Goal: Task Accomplishment & Management: Manage account settings

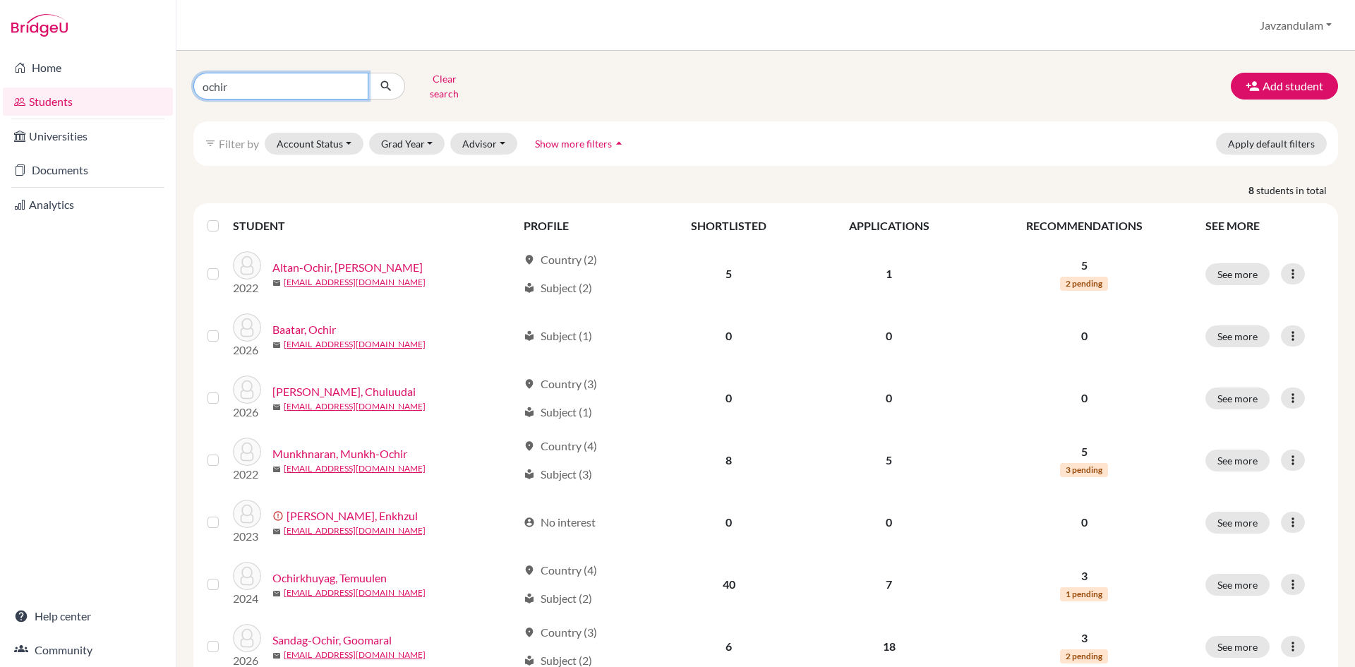
drag, startPoint x: 307, startPoint y: 68, endPoint x: 0, endPoint y: 59, distance: 307.3
click at [0, 59] on div "Home Students Universities Documents Analytics Help center Community Students o…" at bounding box center [677, 333] width 1355 height 667
type input "goomaral san"
click button "submit" at bounding box center [386, 86] width 37 height 27
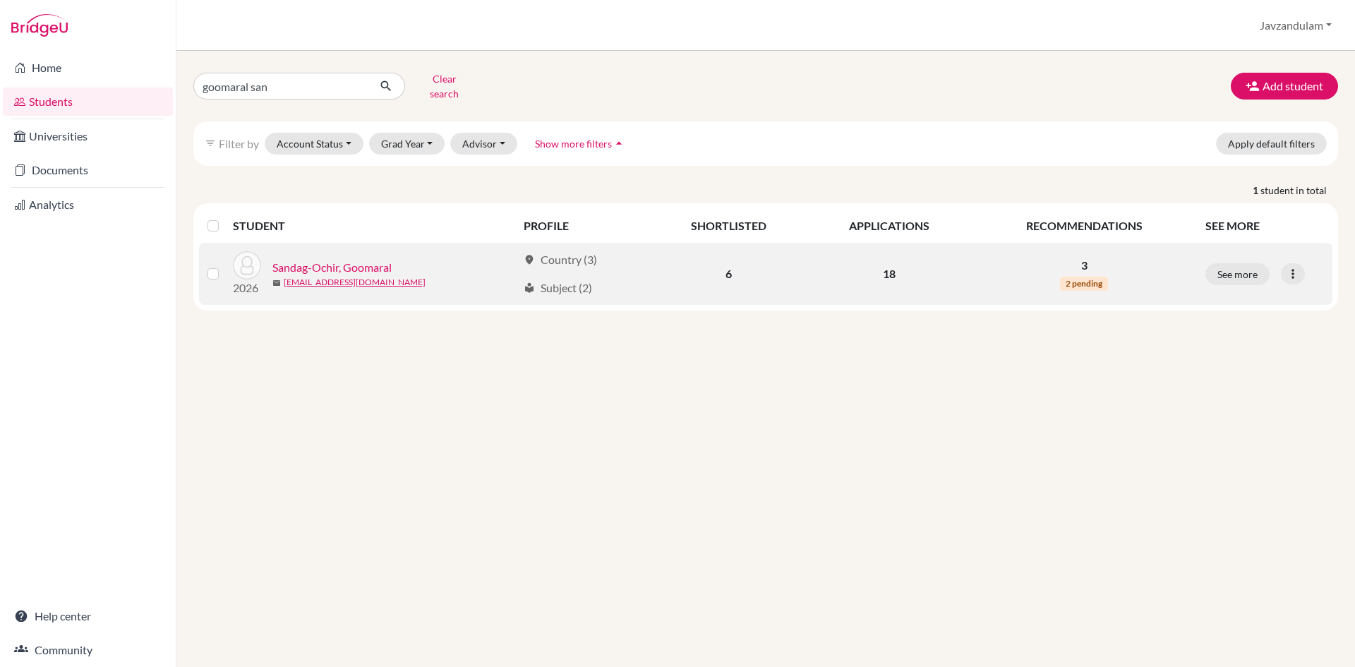
click at [360, 259] on link "Sandag-Ochir, Goomaral" at bounding box center [332, 267] width 119 height 17
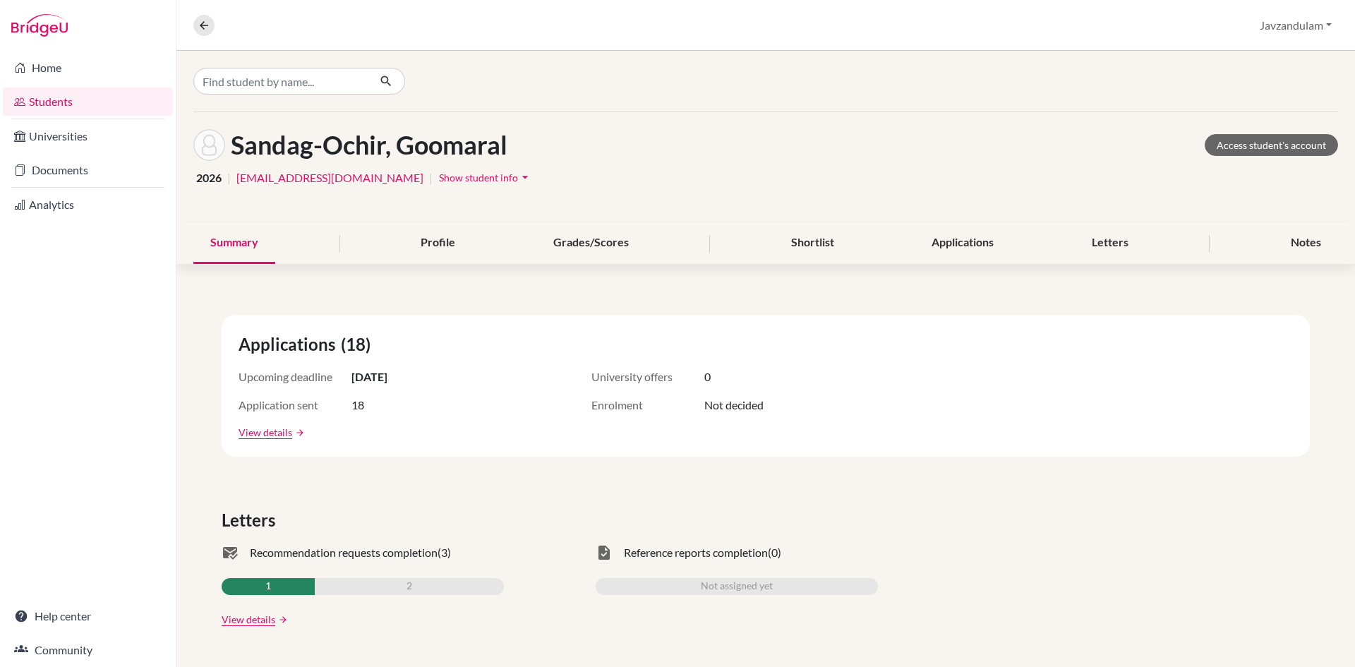
click at [328, 258] on div "Sandag-Ochir, Goomaral Access student's account 2026 | sandagmaral0211@gmail.co…" at bounding box center [765, 359] width 1179 height 616
click at [980, 246] on div "Applications" at bounding box center [963, 243] width 96 height 42
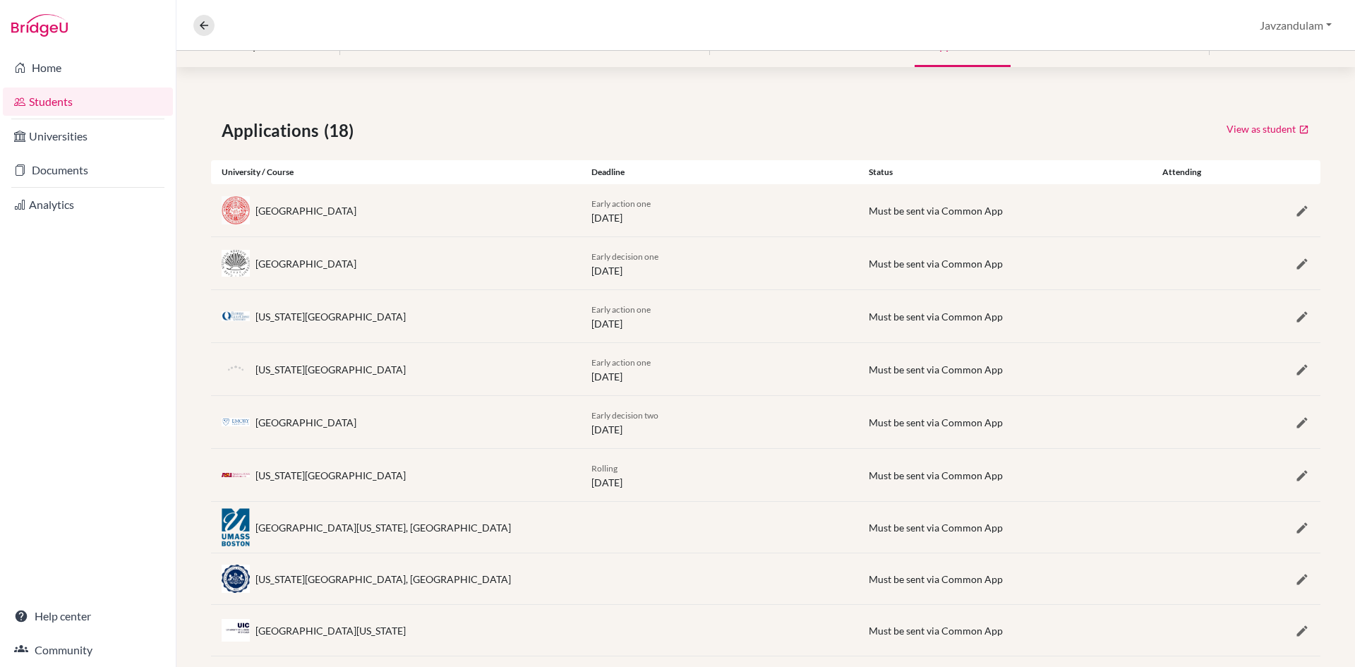
scroll to position [212, 0]
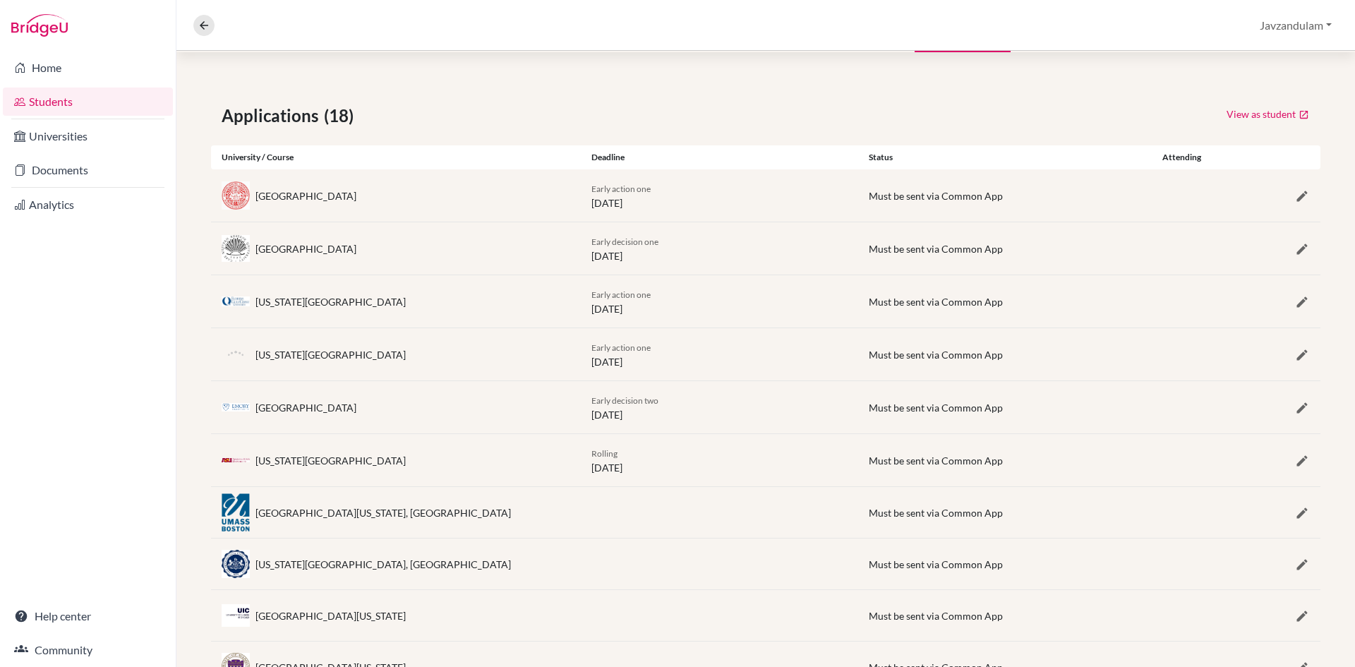
drag, startPoint x: 571, startPoint y: 236, endPoint x: 702, endPoint y: 260, distance: 132.8
click at [702, 260] on div "Case Western Reserve University Early decision one 01 November 2025 Must be sen…" at bounding box center [766, 248] width 1110 height 52
drag, startPoint x: 681, startPoint y: 417, endPoint x: 563, endPoint y: 397, distance: 119.7
click at [563, 397] on div "Emory University Early decision two 01 January 2026 Must be sent via Common App" at bounding box center [766, 407] width 1110 height 52
click at [619, 234] on div "Early decision one 01 November 2025" at bounding box center [719, 249] width 277 height 30
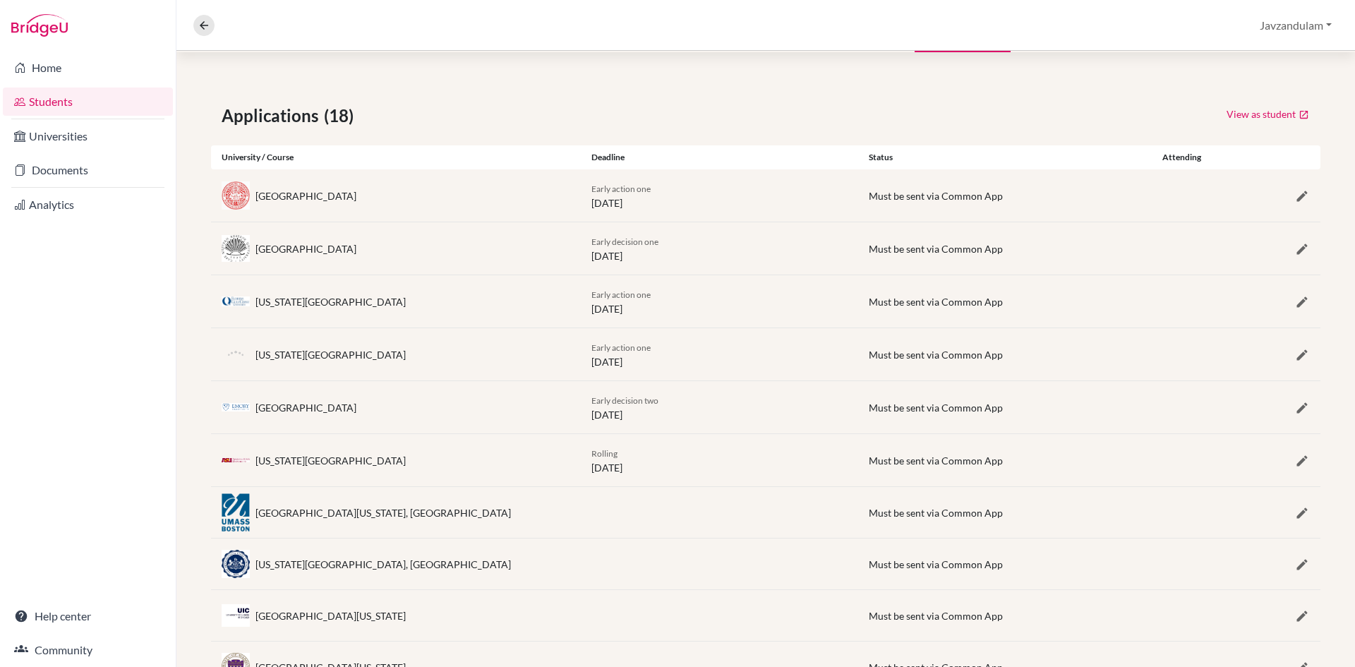
drag, startPoint x: 671, startPoint y: 417, endPoint x: 581, endPoint y: 392, distance: 93.9
click at [583, 397] on div "Early decision two 01 January 2026" at bounding box center [719, 408] width 277 height 30
drag, startPoint x: 691, startPoint y: 260, endPoint x: 546, endPoint y: 252, distance: 145.6
click at [546, 252] on div "Case Western Reserve University Early decision one 01 November 2025 Must be sen…" at bounding box center [766, 248] width 1110 height 52
drag, startPoint x: 667, startPoint y: 417, endPoint x: 587, endPoint y: 404, distance: 80.8
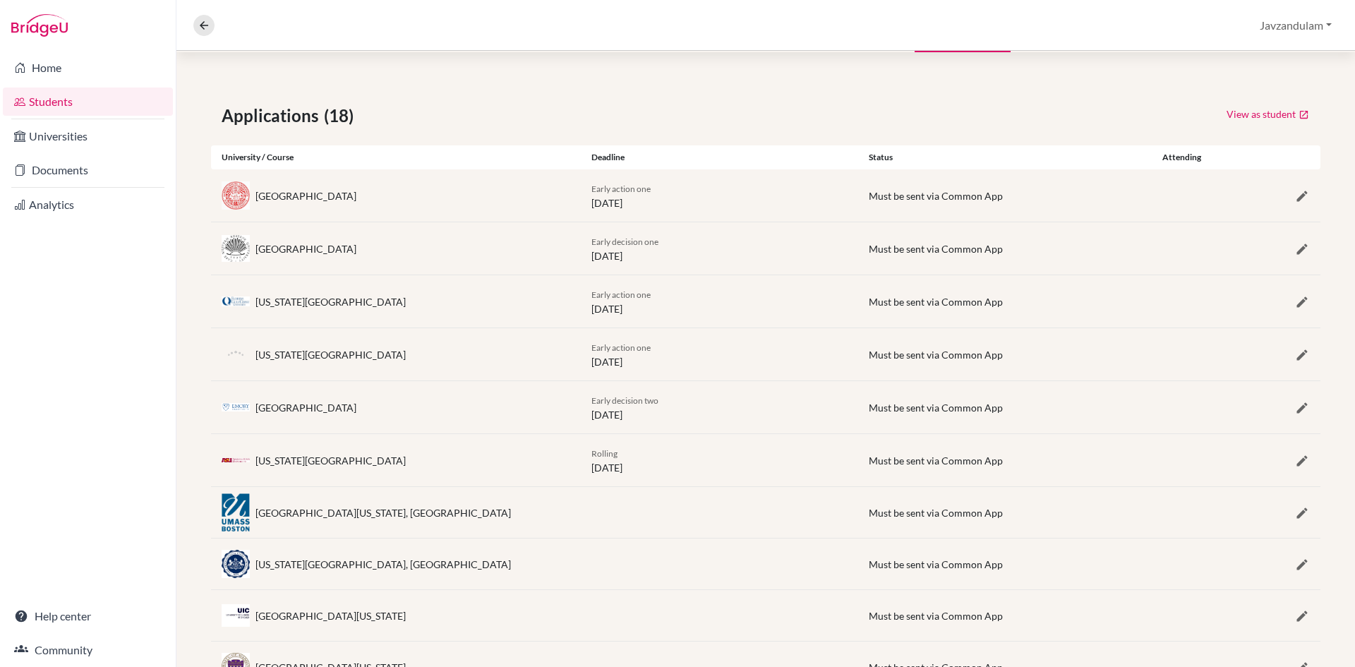
click at [587, 398] on div "Early decision two 01 January 2026" at bounding box center [719, 408] width 277 height 30
click at [643, 314] on div "Early action one [DATE]" at bounding box center [719, 302] width 277 height 30
drag, startPoint x: 607, startPoint y: 242, endPoint x: 661, endPoint y: 246, distance: 53.8
click at [661, 246] on div "Early decision one 01 November 2025" at bounding box center [719, 249] width 277 height 30
drag, startPoint x: 598, startPoint y: 394, endPoint x: 664, endPoint y: 405, distance: 66.6
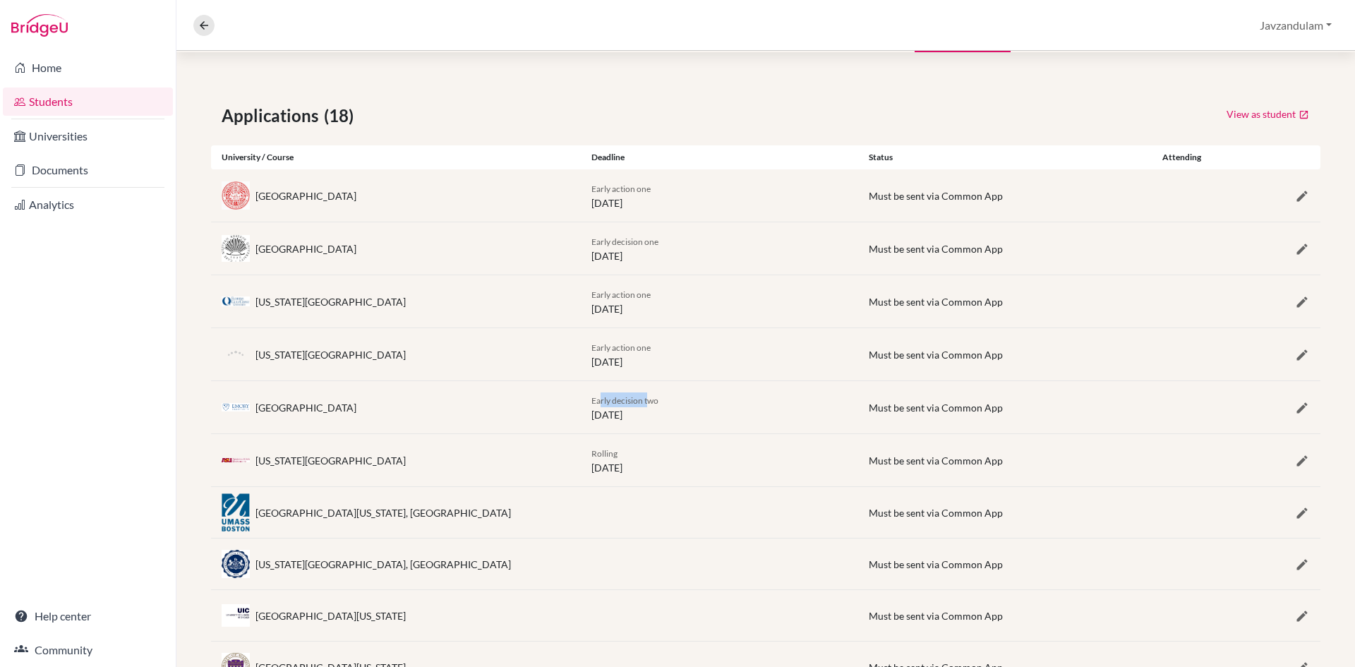
click at [663, 405] on div "Early decision two 01 January 2026" at bounding box center [719, 408] width 277 height 30
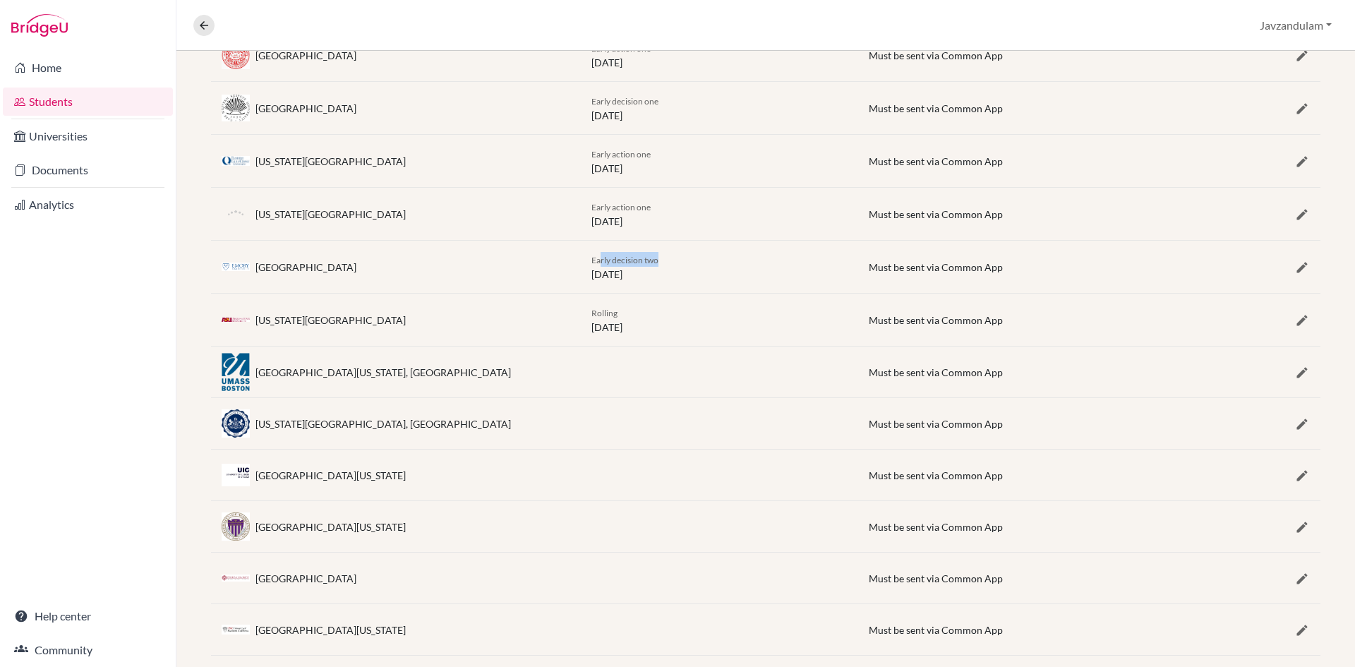
scroll to position [353, 0]
drag, startPoint x: 588, startPoint y: 339, endPoint x: 632, endPoint y: 345, distance: 44.1
click at [631, 345] on div "Arizona State University Rolling 27 July 2026 Must be sent via Common App" at bounding box center [766, 319] width 1110 height 52
click at [641, 340] on div "Arizona State University Rolling 27 July 2026 Must be sent via Common App" at bounding box center [766, 319] width 1110 height 52
drag, startPoint x: 362, startPoint y: 321, endPoint x: 202, endPoint y: 330, distance: 160.5
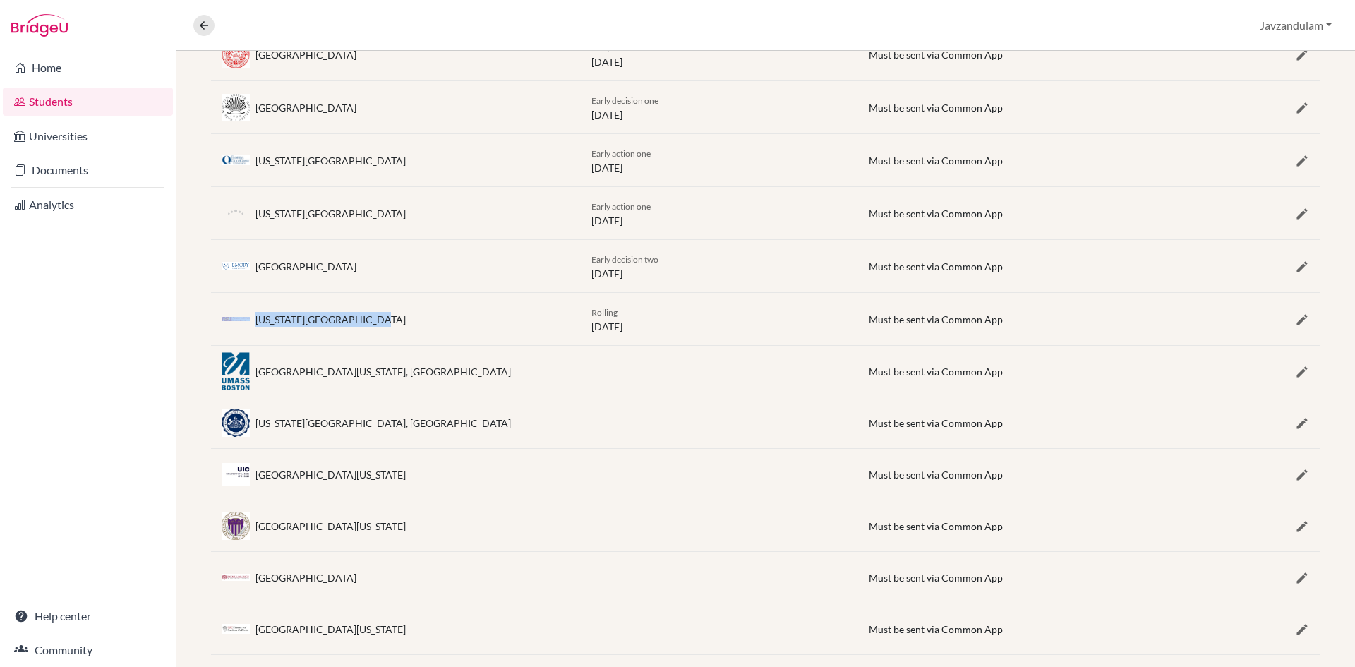
click at [202, 330] on div "Applications (18) View as student University / Course Deadline Status Attending…" at bounding box center [765, 463] width 1179 height 1070
click at [229, 319] on img at bounding box center [236, 319] width 28 height 4
click at [262, 320] on div "Arizona State University" at bounding box center [331, 319] width 150 height 15
click at [297, 316] on div "Arizona State University" at bounding box center [331, 319] width 150 height 15
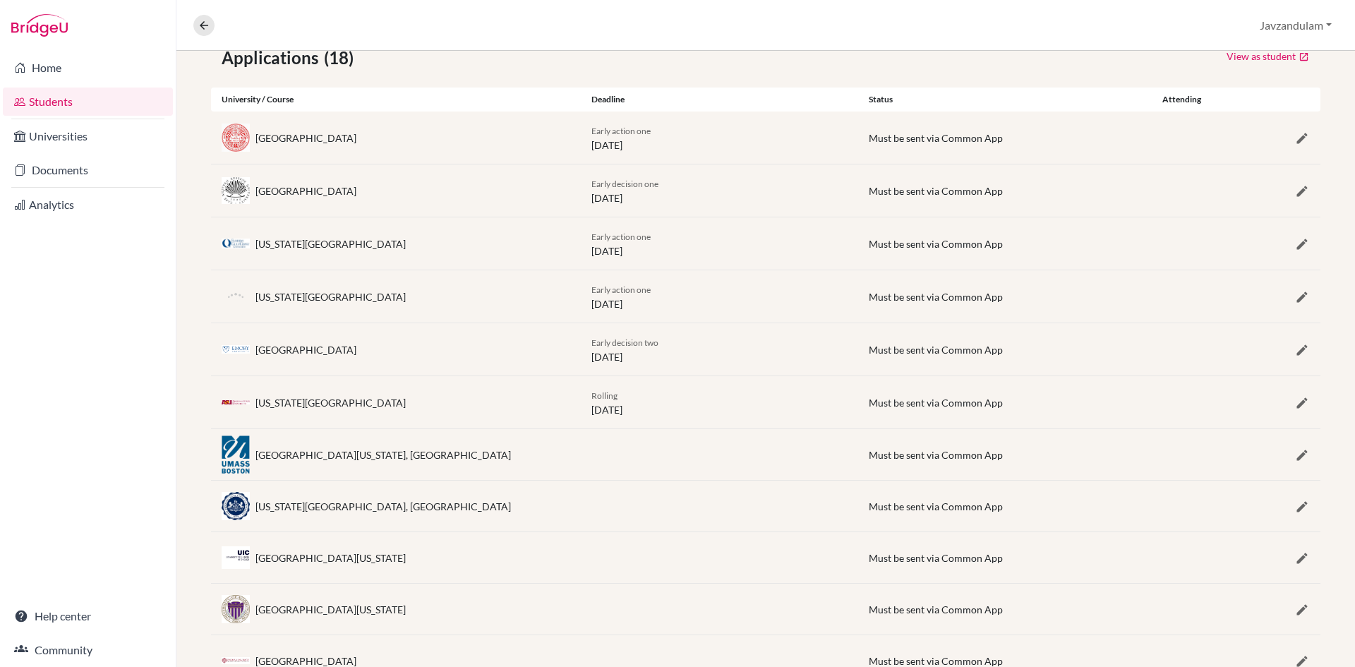
scroll to position [261, 0]
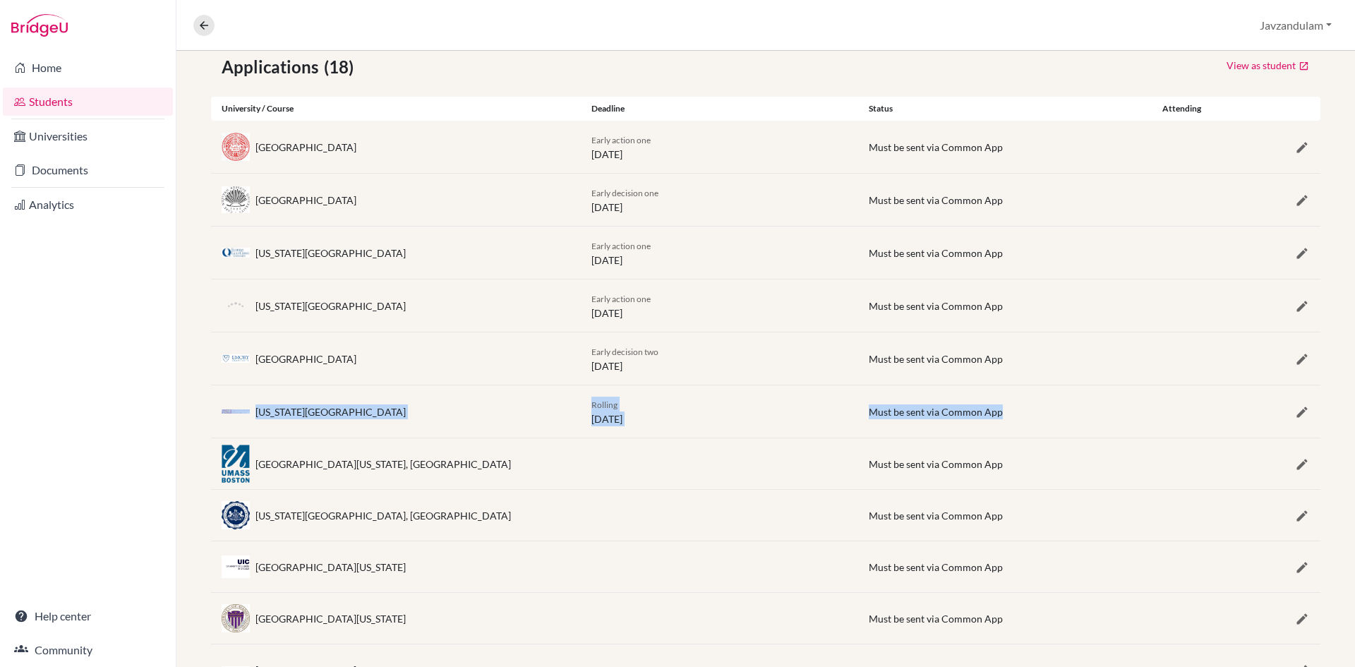
drag, startPoint x: 1018, startPoint y: 413, endPoint x: 230, endPoint y: 403, distance: 787.9
click at [230, 403] on div "Arizona State University Rolling 27 July 2026 Must be sent via Common App" at bounding box center [766, 411] width 1110 height 52
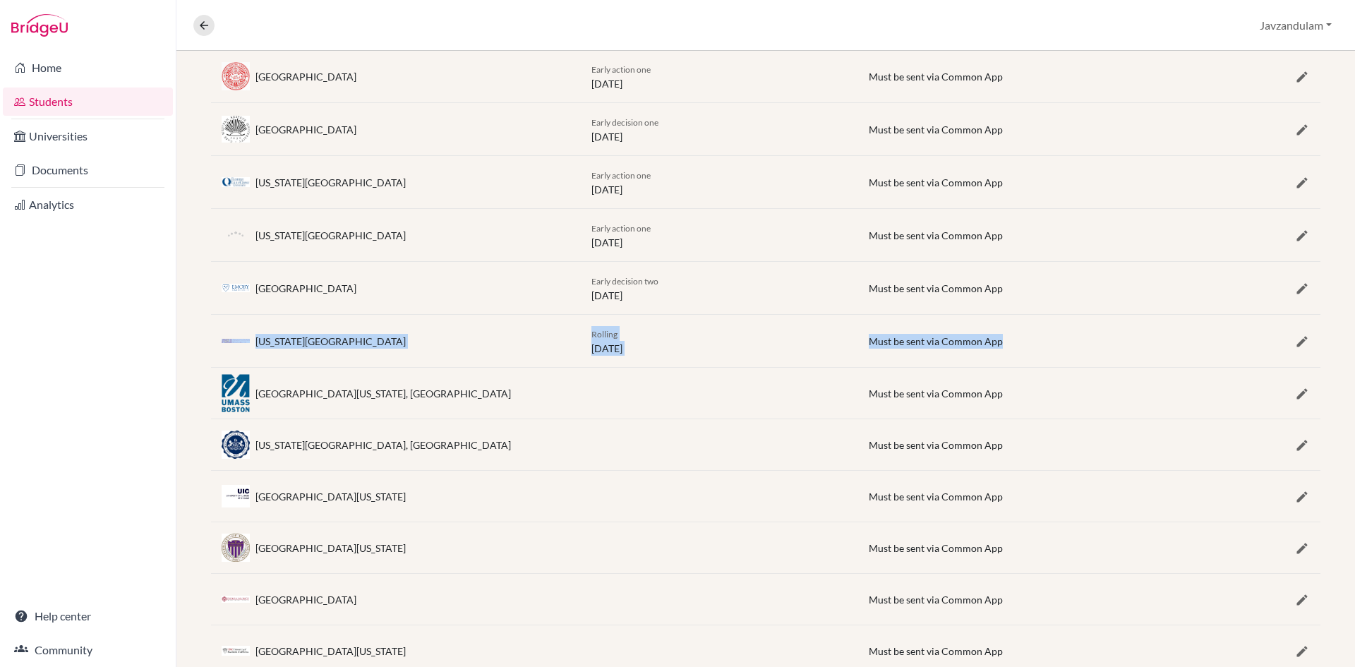
scroll to position [49, 0]
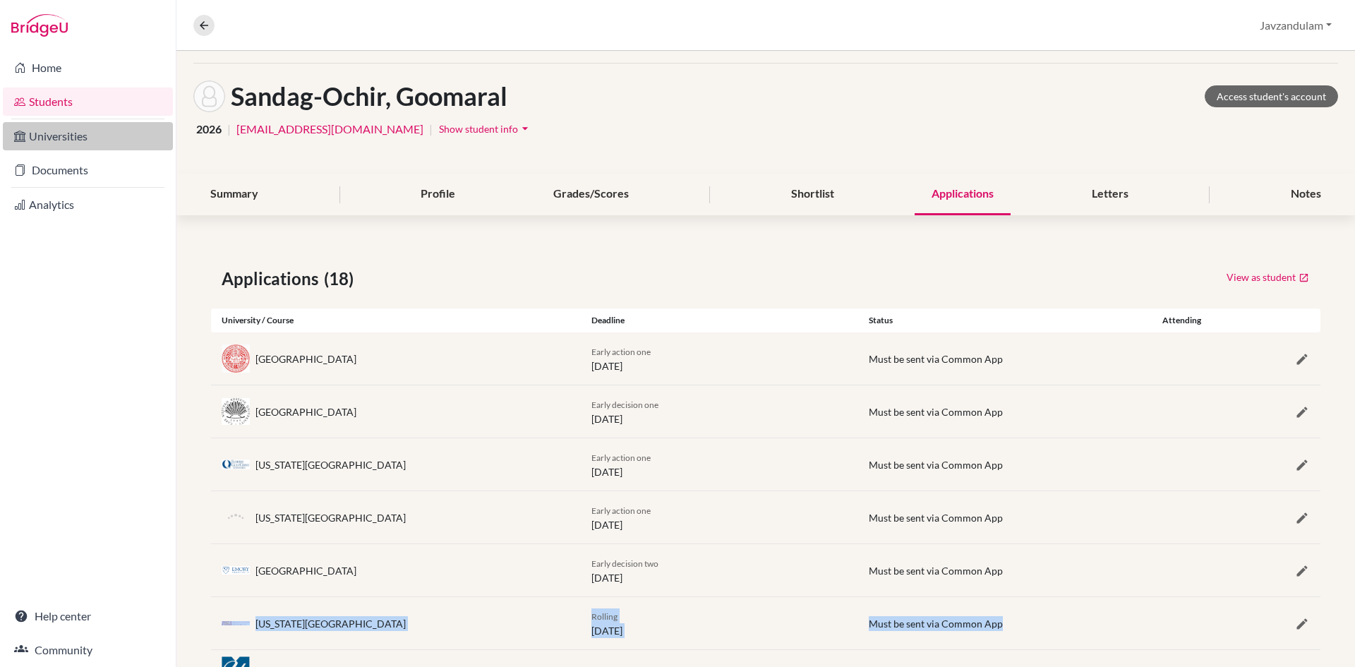
click at [64, 143] on link "Universities" at bounding box center [88, 136] width 170 height 28
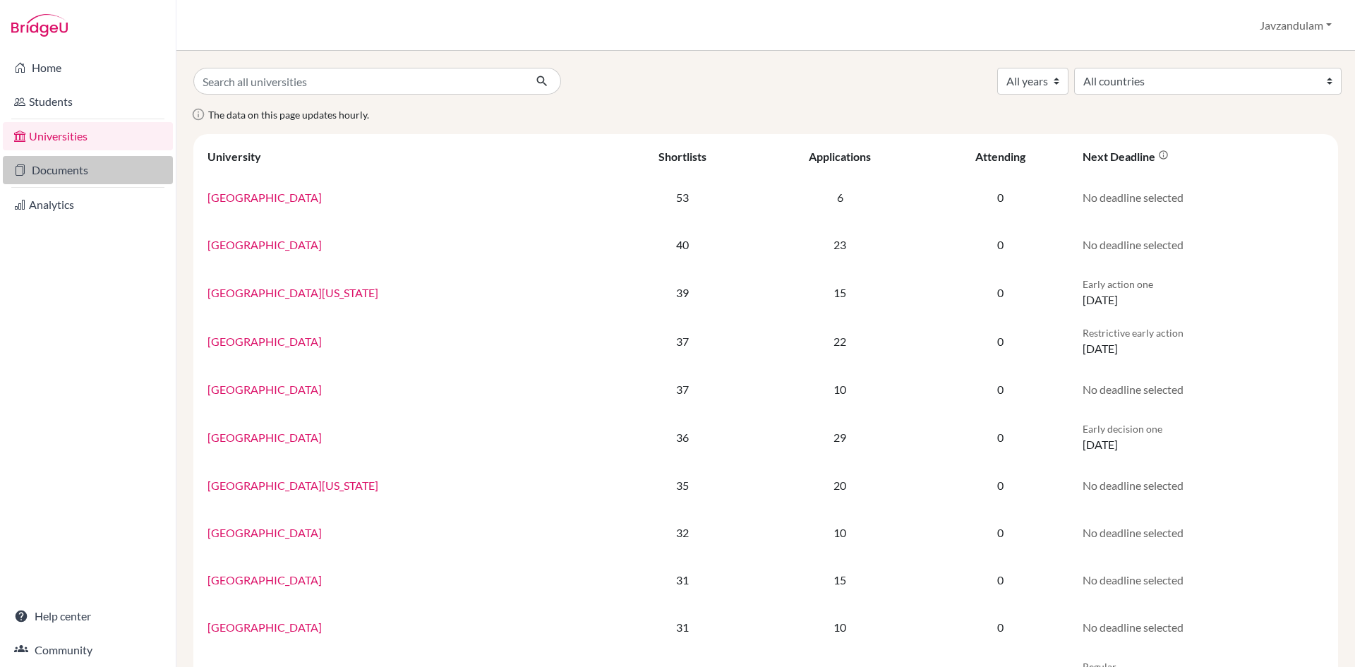
click at [112, 164] on link "Documents" at bounding box center [88, 170] width 170 height 28
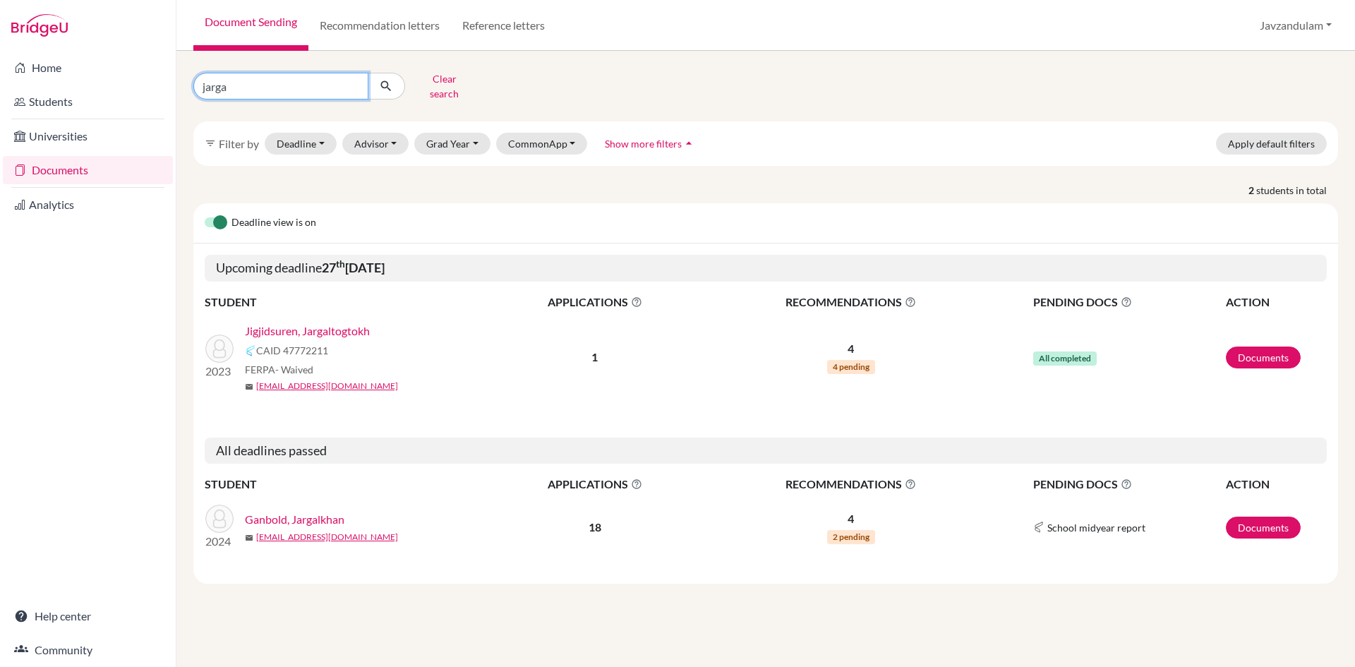
drag, startPoint x: 277, startPoint y: 77, endPoint x: 0, endPoint y: 49, distance: 278.9
click at [0, 50] on div "Home Students Universities Documents Analytics Help center Community Document S…" at bounding box center [677, 333] width 1355 height 667
type input "goomarall san"
click button "submit" at bounding box center [386, 86] width 37 height 27
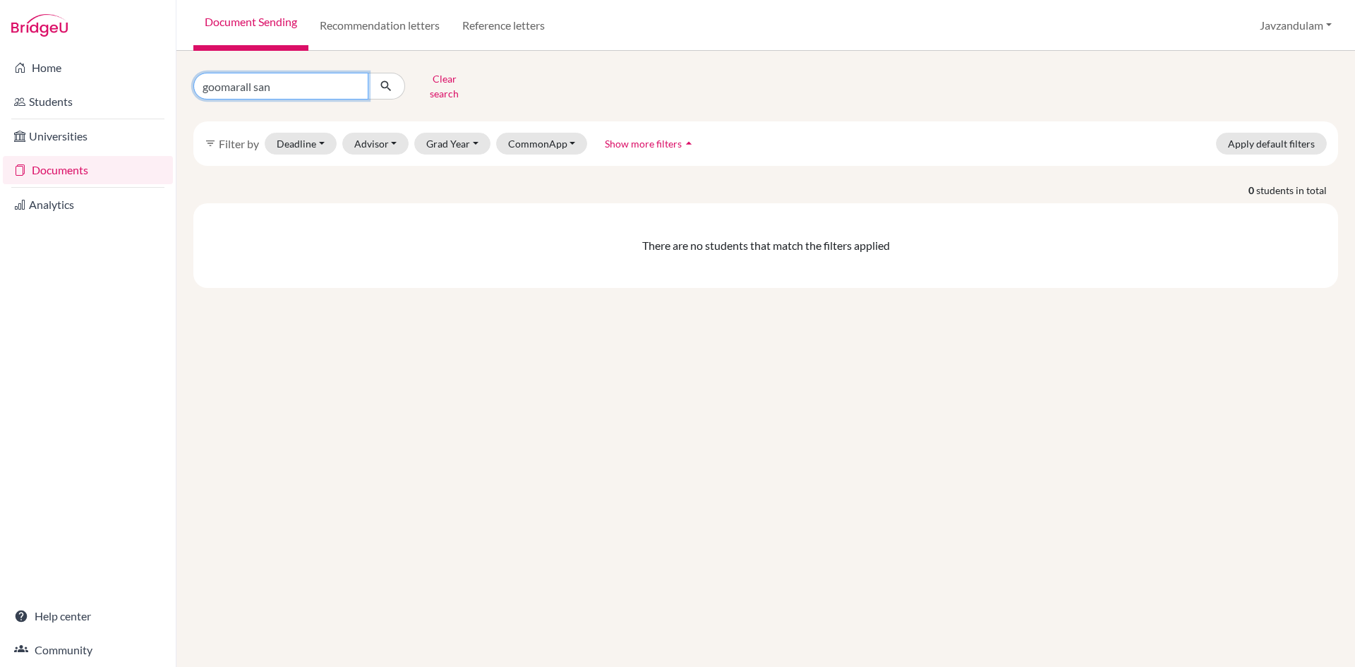
click at [250, 78] on input "goomarall san" at bounding box center [280, 86] width 175 height 27
type input "goomaral san"
click button "submit" at bounding box center [386, 86] width 37 height 27
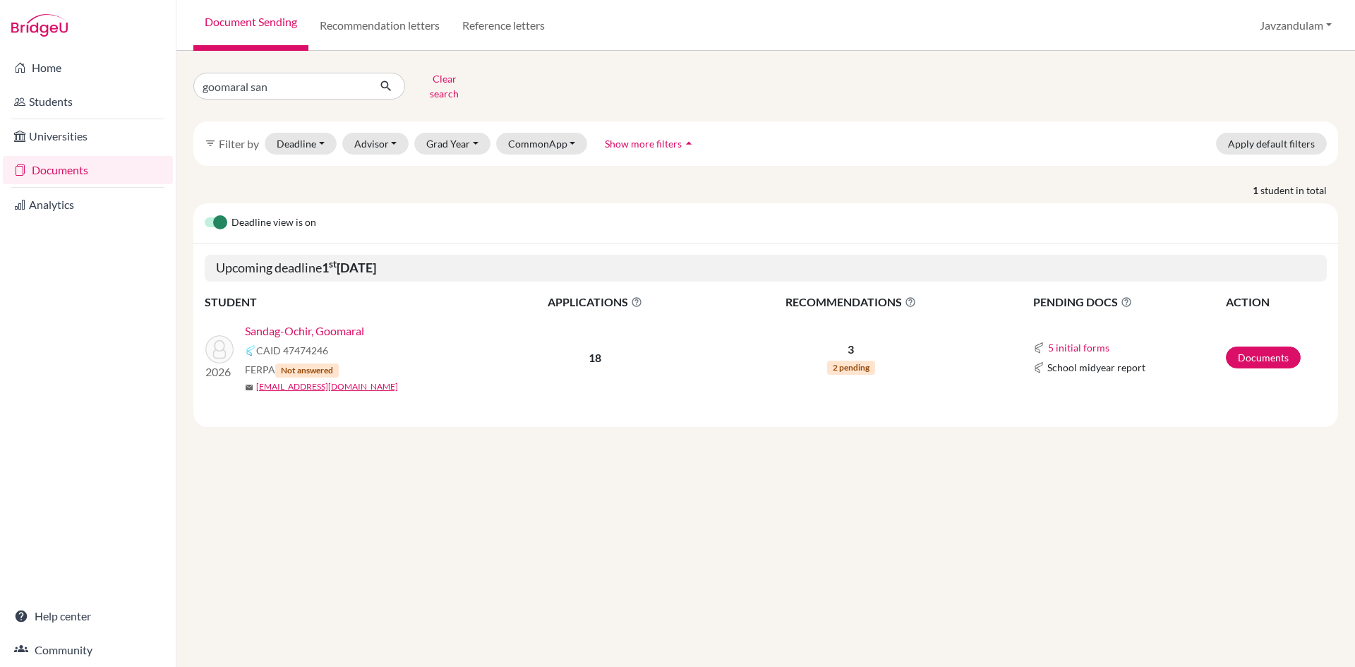
click at [309, 323] on link "Sandag-Ochir, Goomaral" at bounding box center [304, 331] width 119 height 17
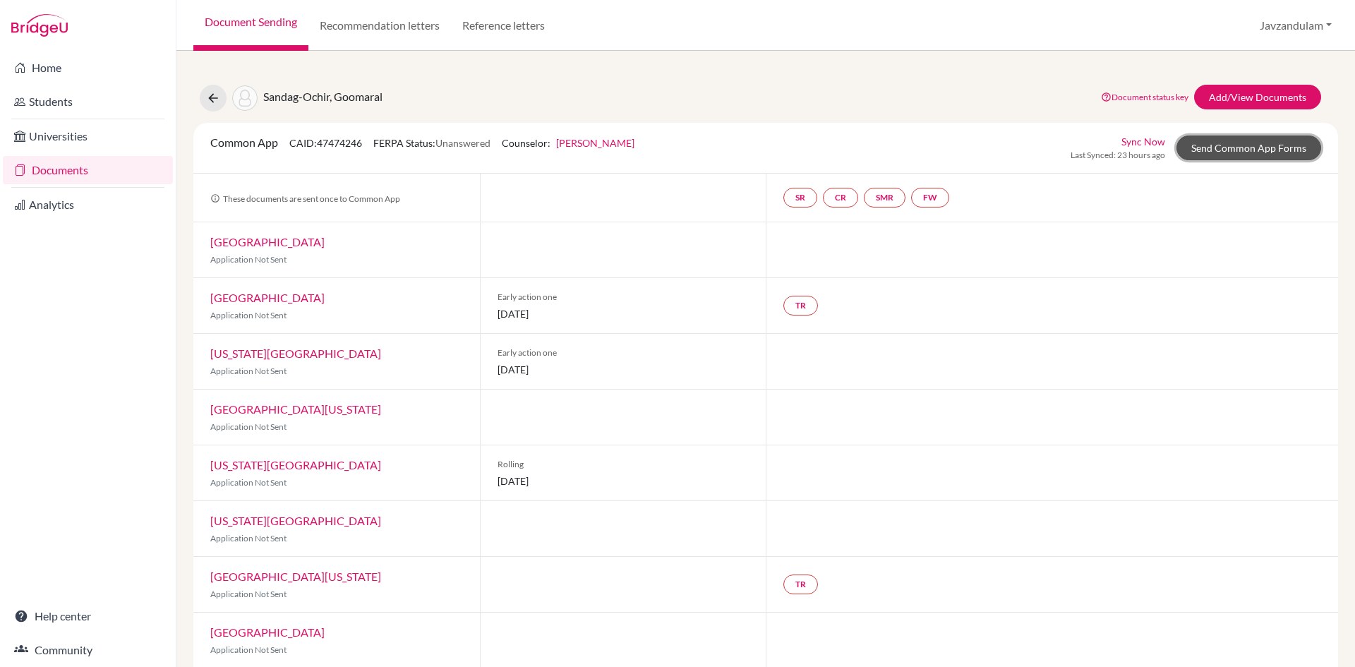
click at [1207, 147] on link "Send Common App Forms" at bounding box center [1249, 148] width 145 height 25
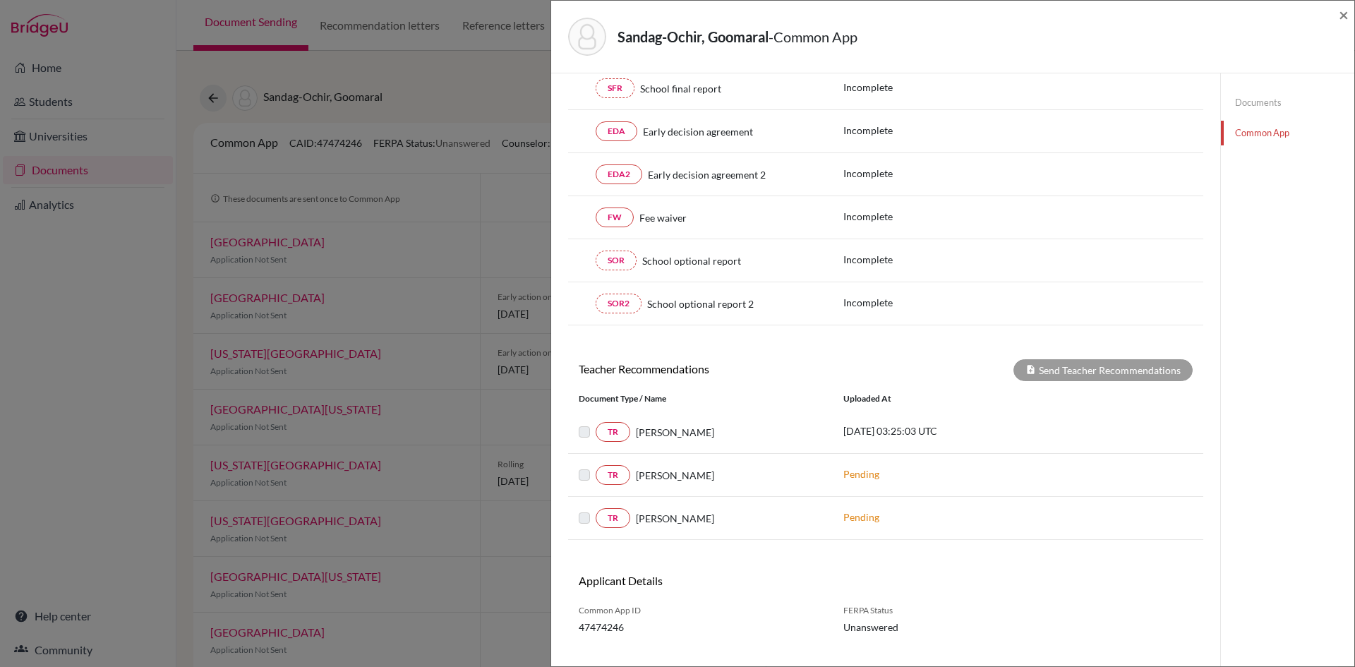
scroll to position [353, 0]
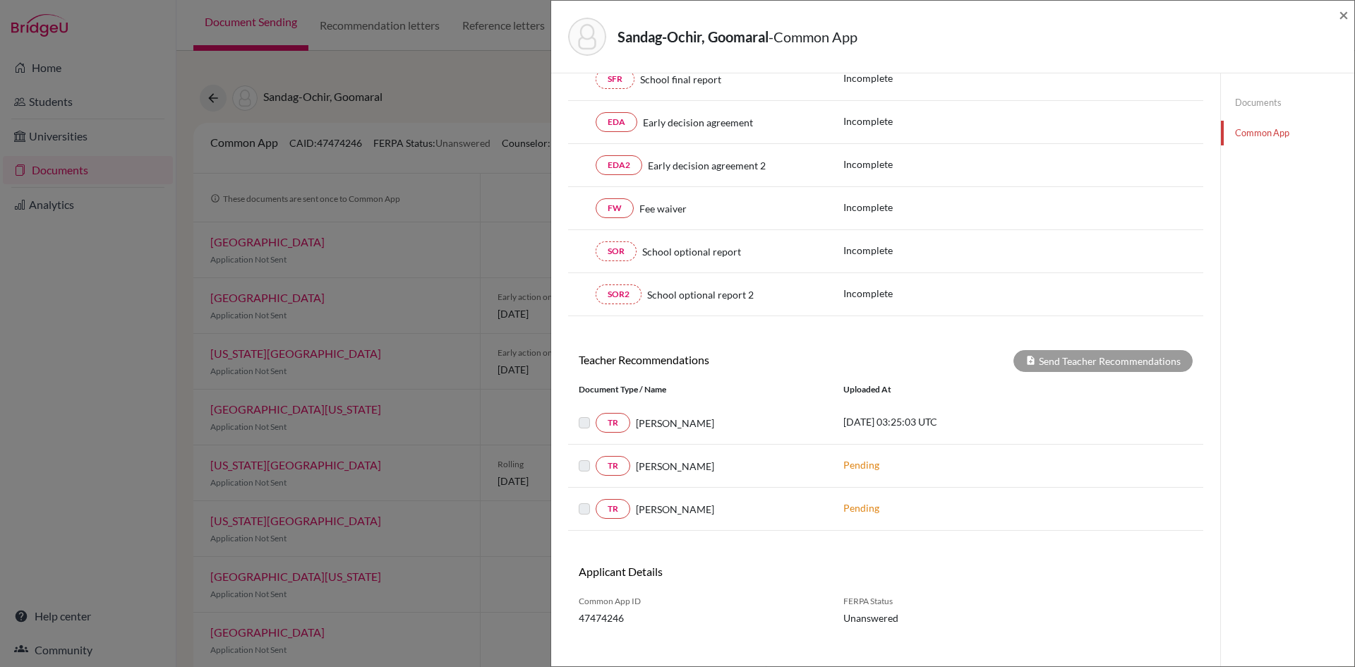
drag, startPoint x: 962, startPoint y: 419, endPoint x: 554, endPoint y: 431, distance: 407.5
click at [554, 431] on div "× Please ask your student to answer the FERPA question on CommonApp Before Comm…" at bounding box center [885, 201] width 669 height 962
drag, startPoint x: 710, startPoint y: 469, endPoint x: 616, endPoint y: 470, distance: 93.9
click at [604, 467] on div "TR David Reeson" at bounding box center [701, 466] width 244 height 20
drag, startPoint x: 732, startPoint y: 508, endPoint x: 625, endPoint y: 505, distance: 106.7
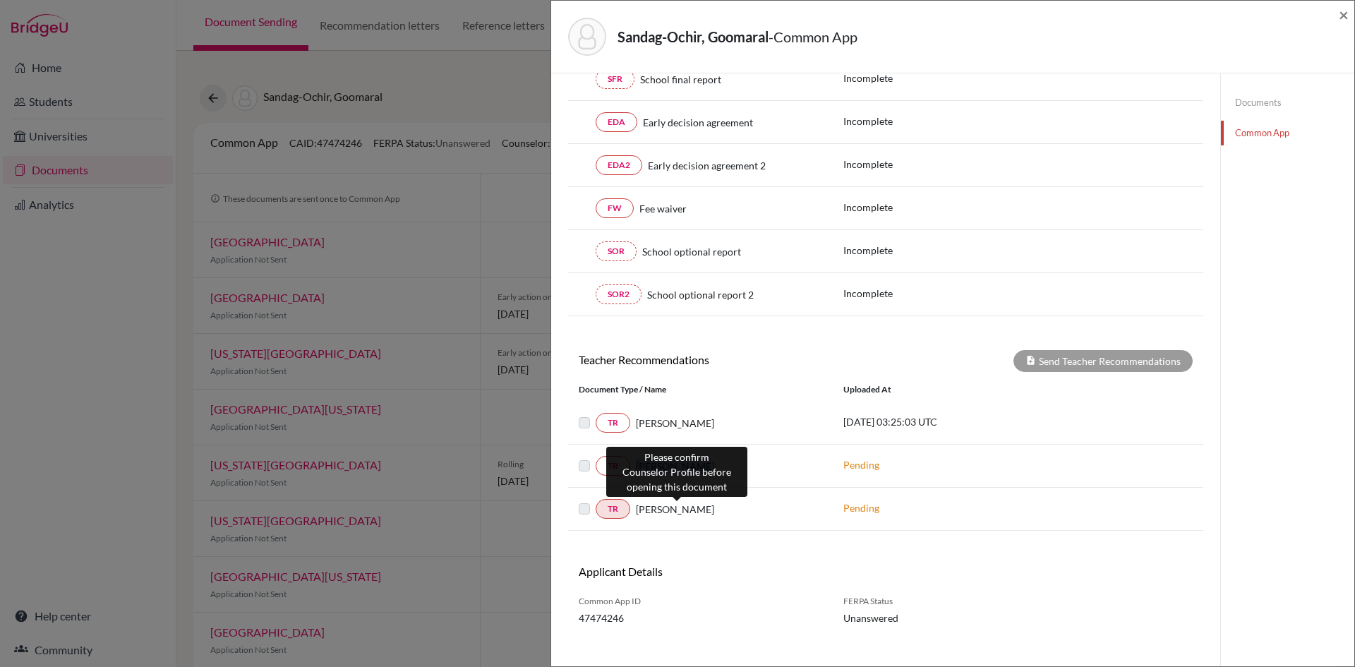
click at [615, 510] on div "TR Jordan McGillivary" at bounding box center [701, 509] width 244 height 20
click at [790, 514] on div "Jordan McGillivary" at bounding box center [726, 509] width 192 height 15
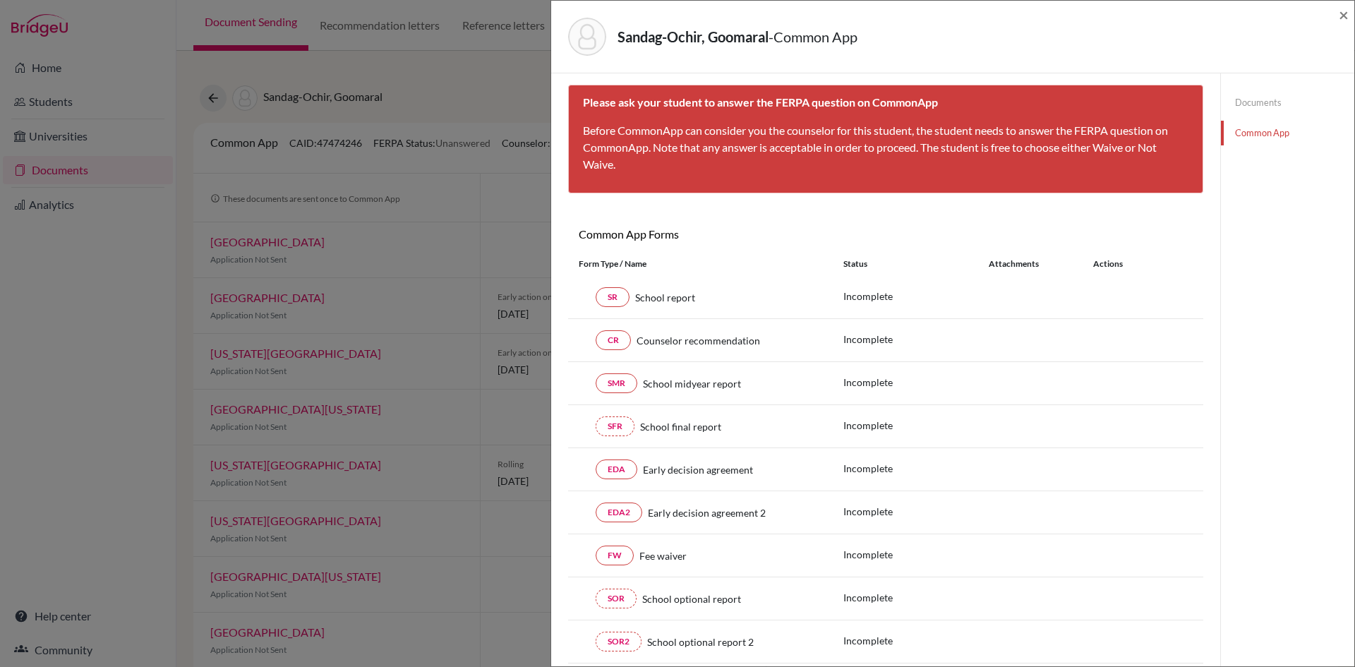
scroll to position [0, 0]
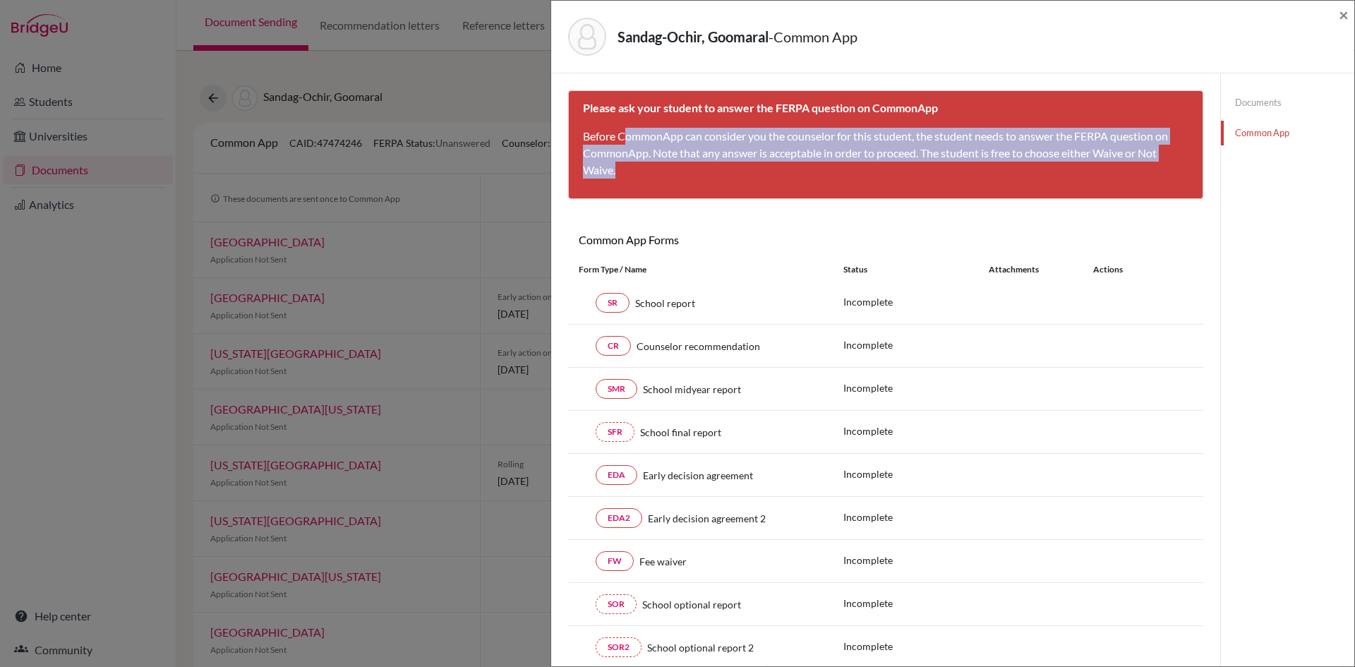
drag, startPoint x: 625, startPoint y: 127, endPoint x: 961, endPoint y: 178, distance: 339.2
click at [961, 178] on div "Please ask your student to answer the FERPA question on CommonApp Before Common…" at bounding box center [885, 144] width 635 height 109
click at [960, 179] on div "Please ask your student to answer the FERPA question on CommonApp Before Common…" at bounding box center [885, 144] width 635 height 109
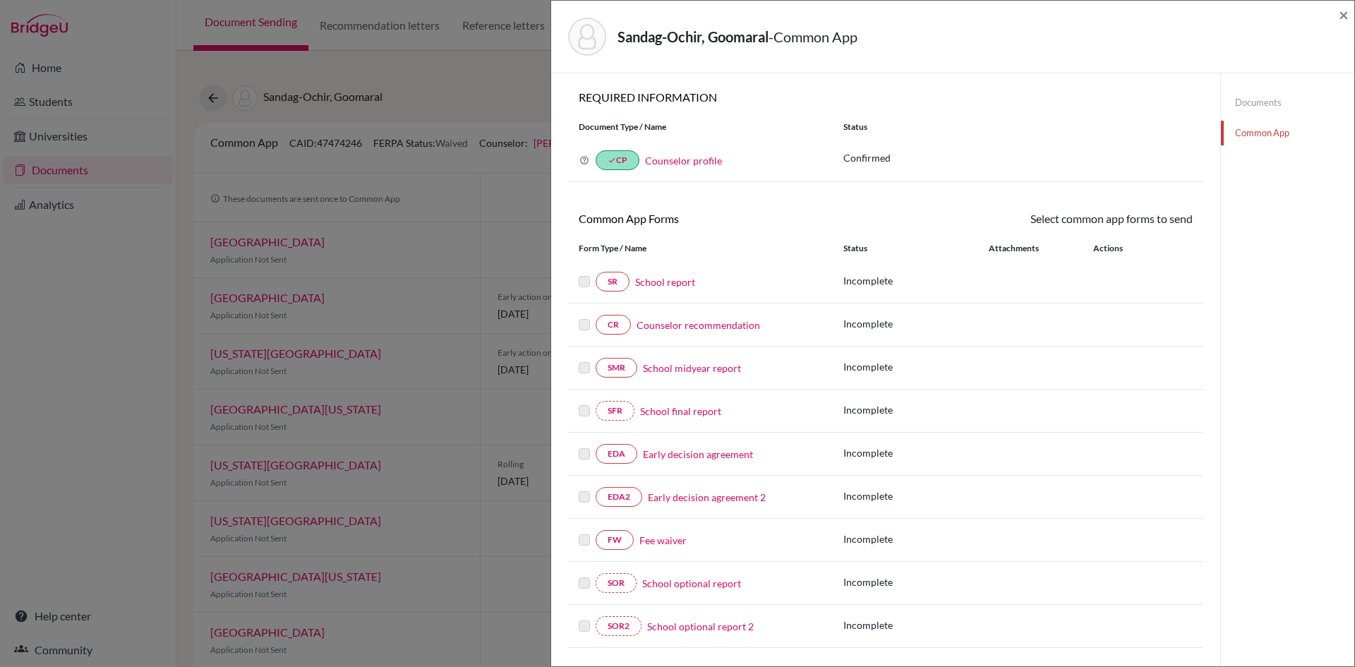
click at [659, 279] on link "School report" at bounding box center [665, 282] width 60 height 15
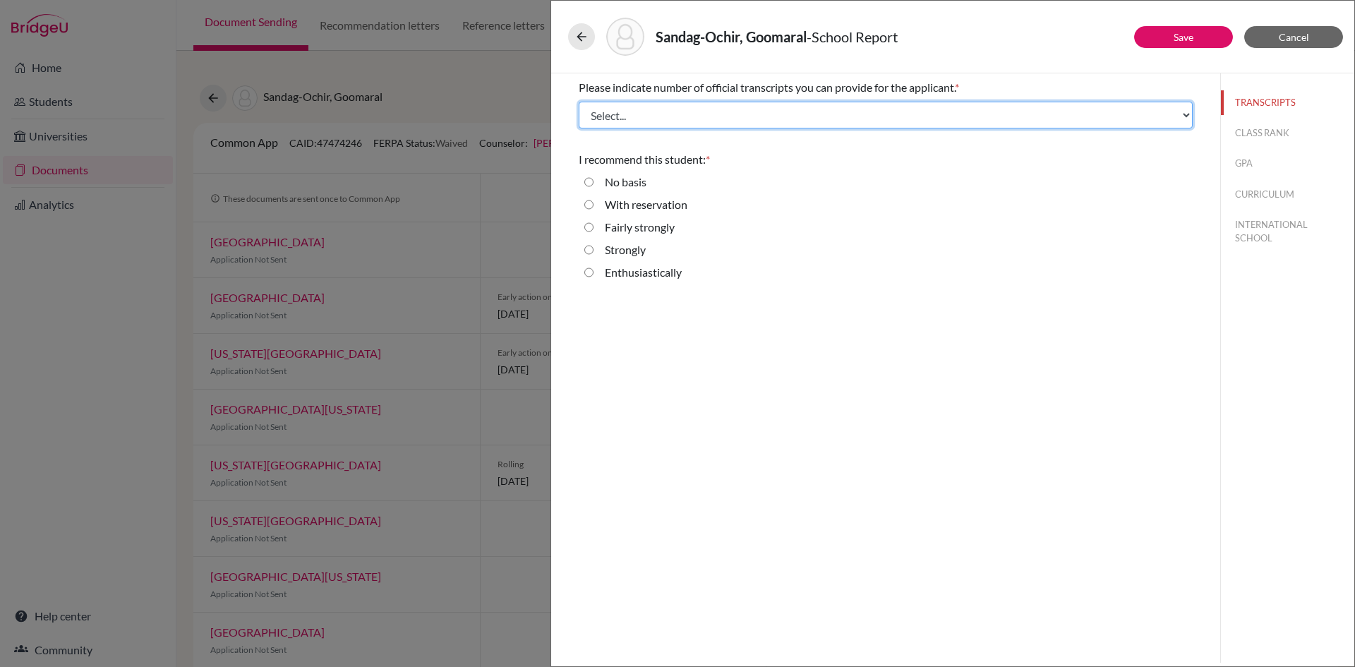
click at [713, 108] on select "Select... 1 2 3 4" at bounding box center [886, 115] width 614 height 27
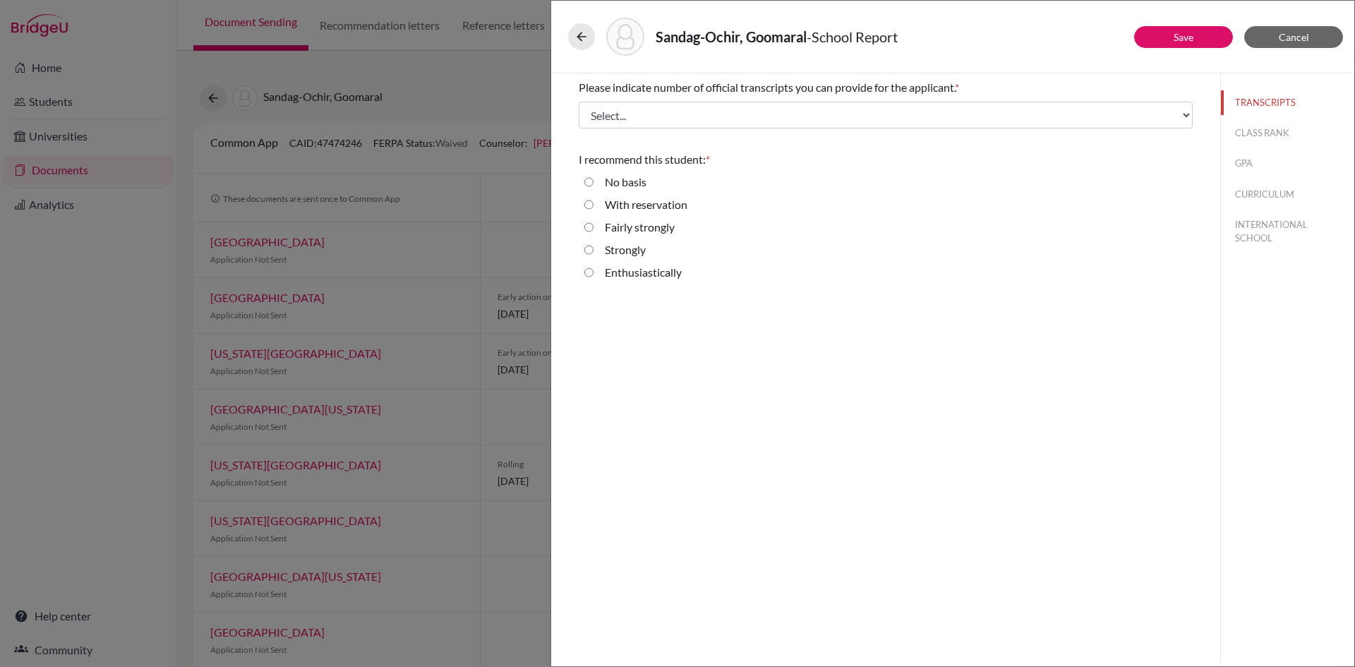
click at [806, 413] on div "Please indicate number of official transcripts you can provide for the applican…" at bounding box center [885, 367] width 669 height 589
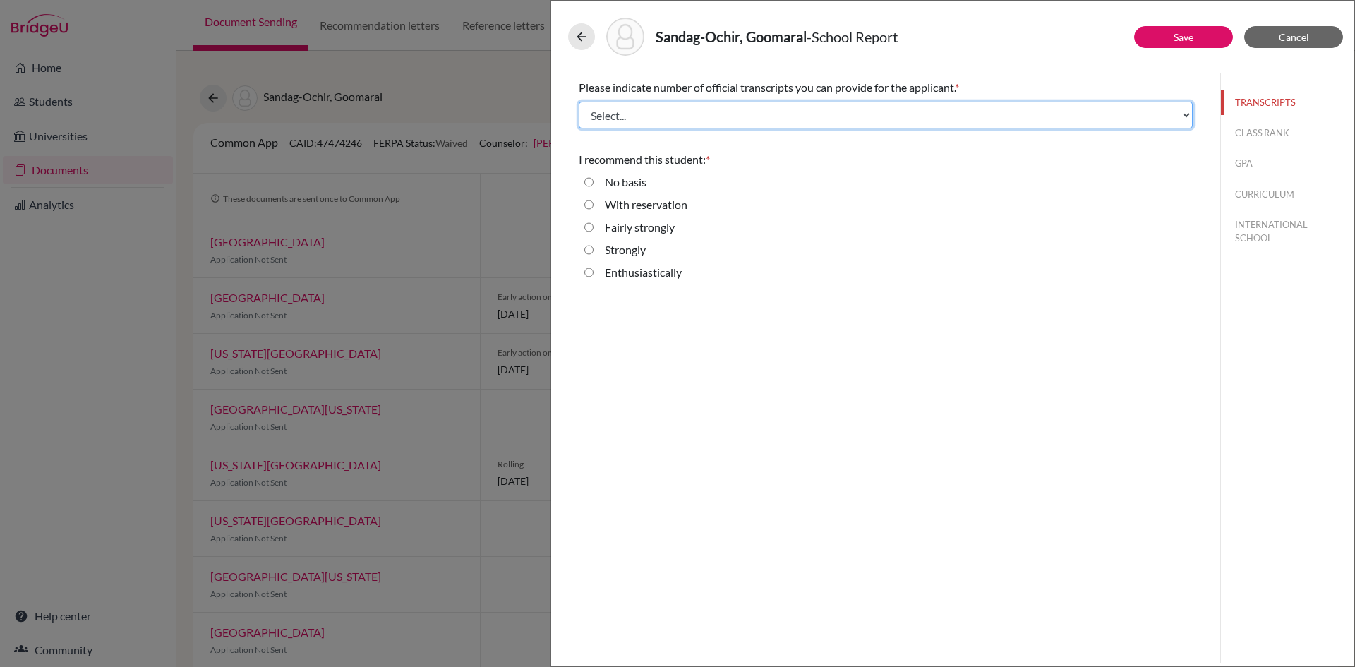
click at [642, 114] on select "Select... 1 2 3 4" at bounding box center [886, 115] width 614 height 27
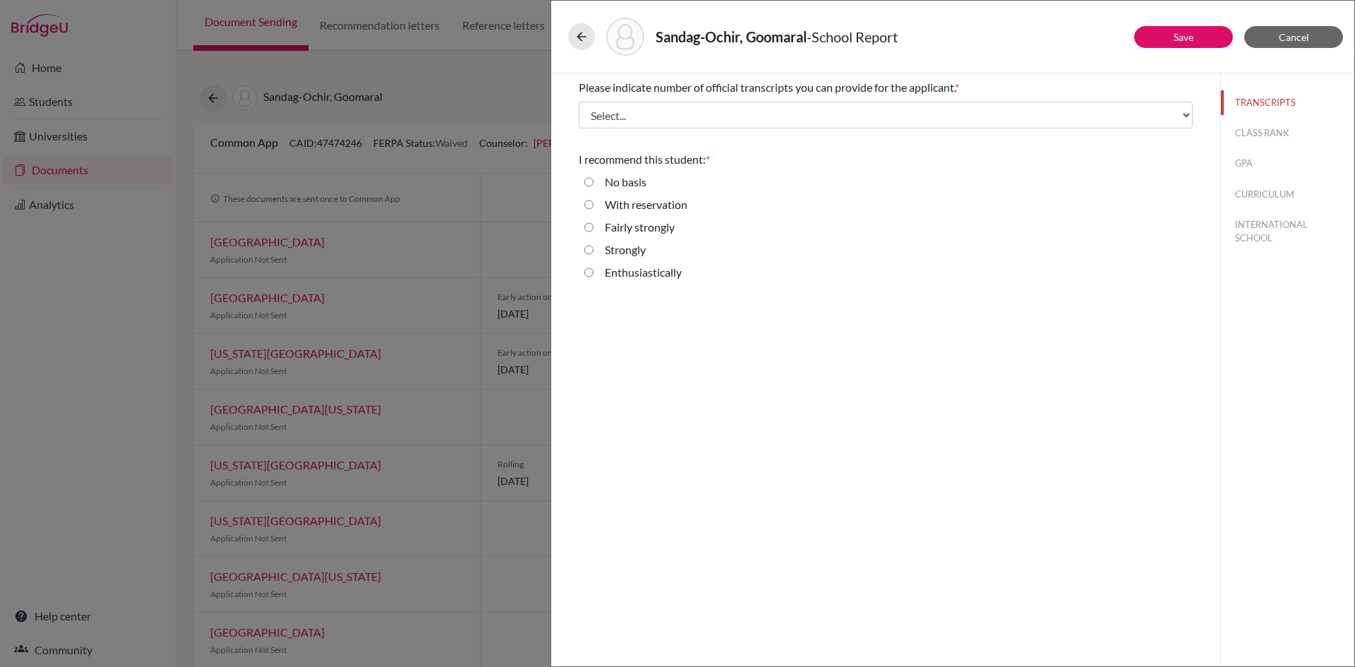
drag, startPoint x: 870, startPoint y: 404, endPoint x: 882, endPoint y: 381, distance: 25.9
click at [870, 404] on div "Please indicate number of official transcripts you can provide for the applican…" at bounding box center [885, 367] width 669 height 589
click at [1303, 39] on span "Cancel" at bounding box center [1294, 37] width 30 height 12
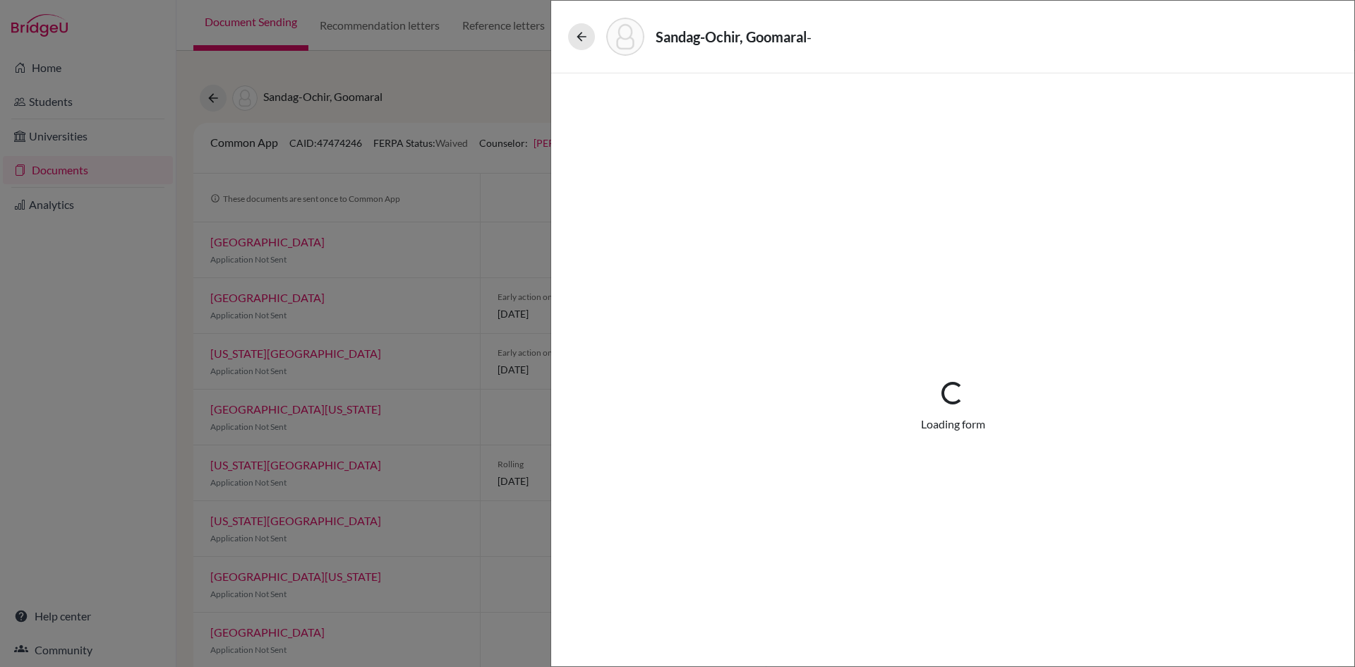
drag, startPoint x: 964, startPoint y: 242, endPoint x: 989, endPoint y: 236, distance: 25.5
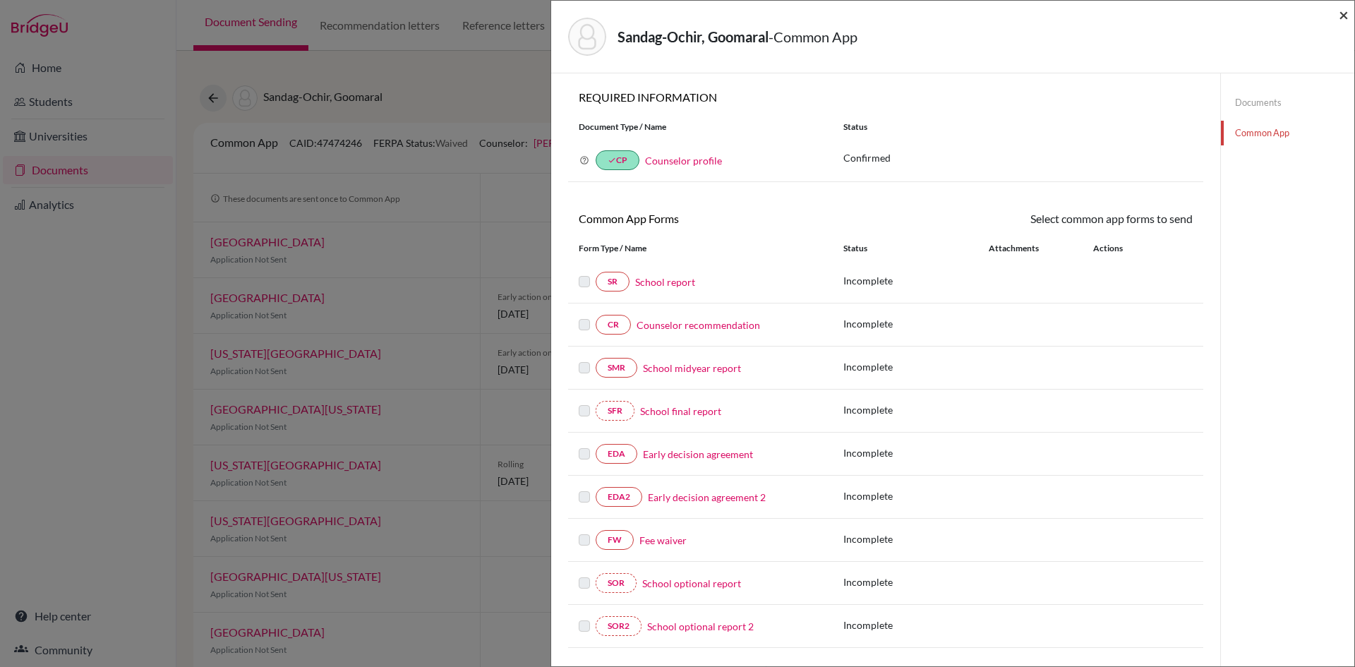
click at [1346, 16] on span "×" at bounding box center [1344, 14] width 10 height 20
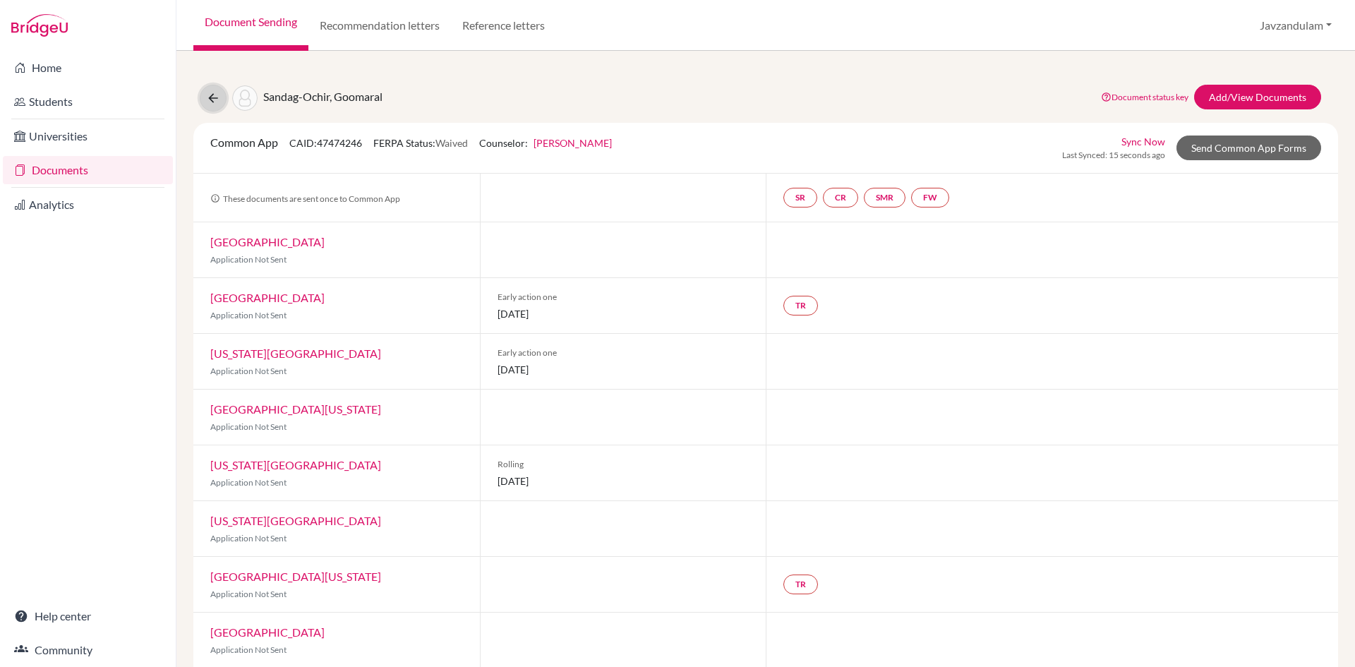
click at [215, 101] on icon at bounding box center [213, 98] width 14 height 14
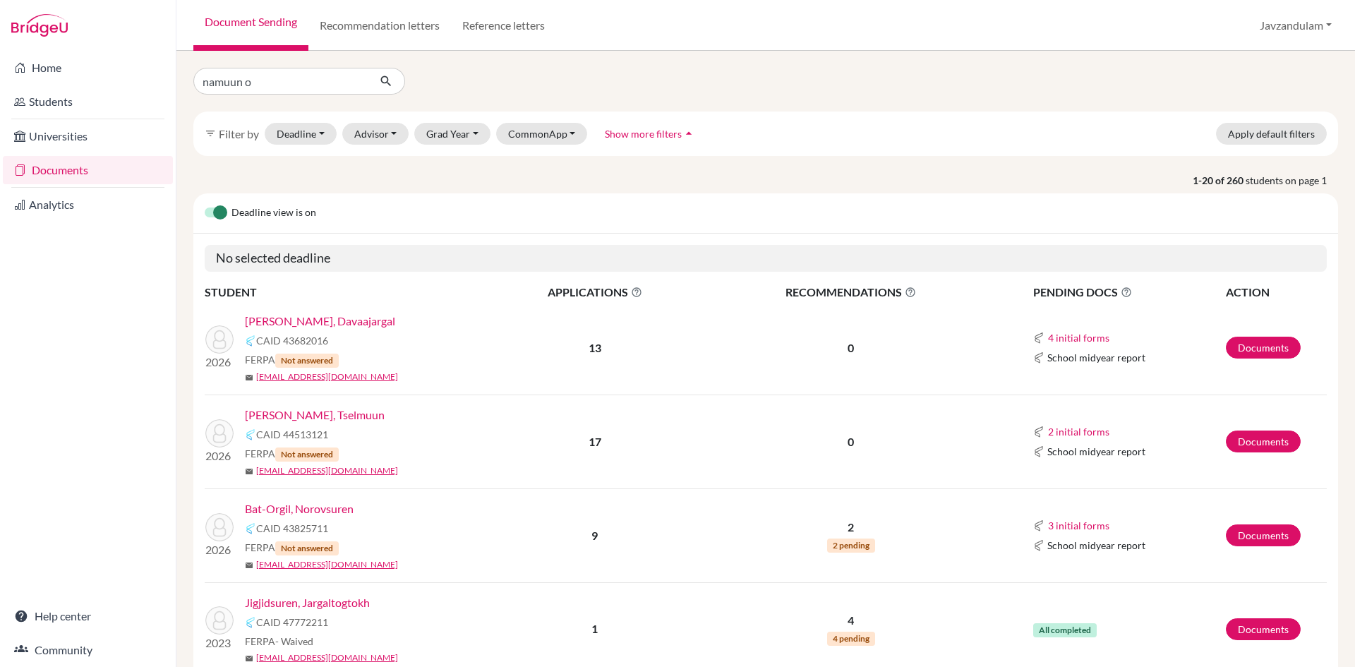
type input "namuun oy"
click button "submit" at bounding box center [386, 81] width 37 height 27
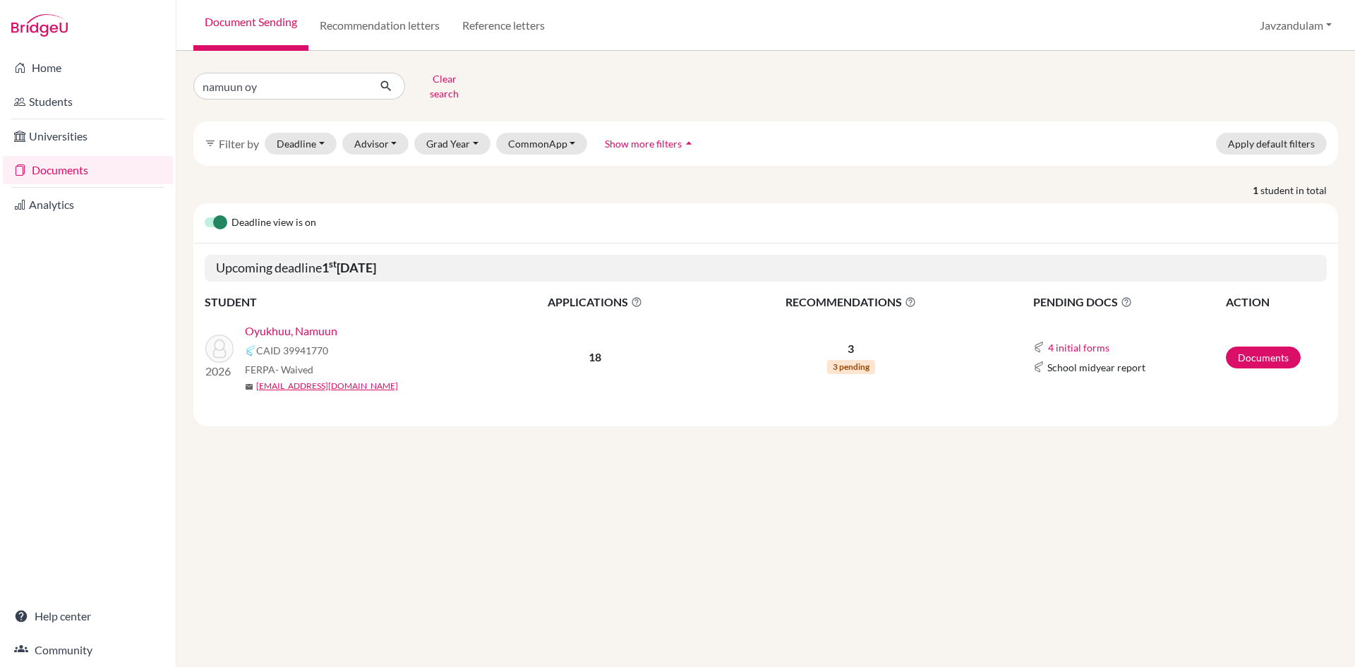
click at [312, 323] on link "Oyukhuu, Namuun" at bounding box center [291, 331] width 92 height 17
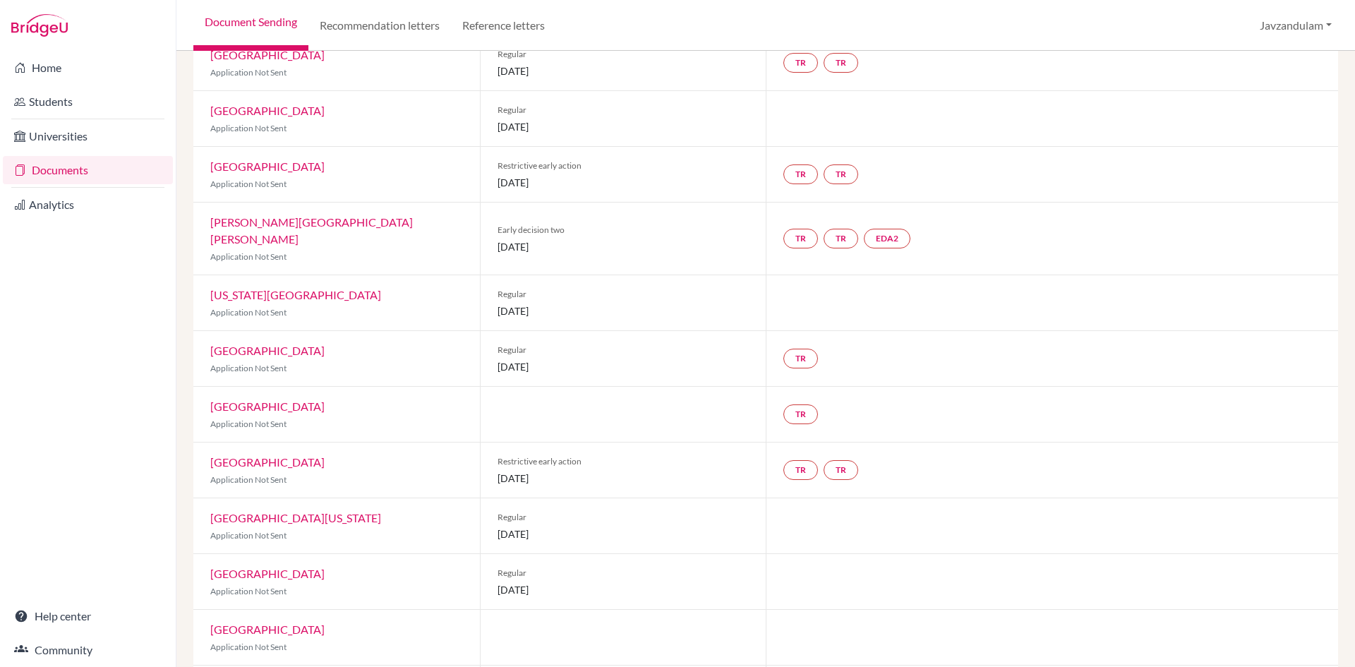
scroll to position [293, 0]
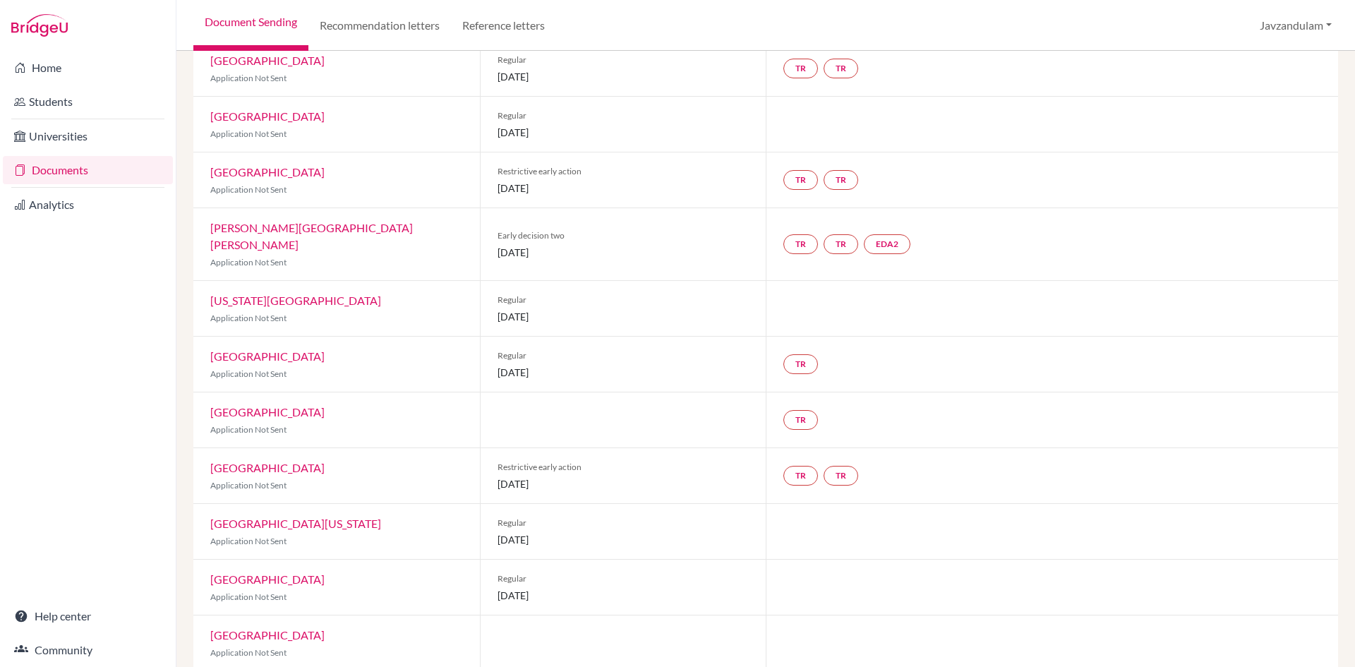
drag, startPoint x: 592, startPoint y: 470, endPoint x: 217, endPoint y: 438, distance: 376.2
click at [196, 448] on div "Yale University Application Not Sent Restrictive early action [DATE] TR TR" at bounding box center [765, 476] width 1145 height 56
click at [549, 456] on div "Restrictive early action [DATE]" at bounding box center [623, 475] width 287 height 55
click at [546, 477] on span "[DATE]" at bounding box center [624, 484] width 252 height 15
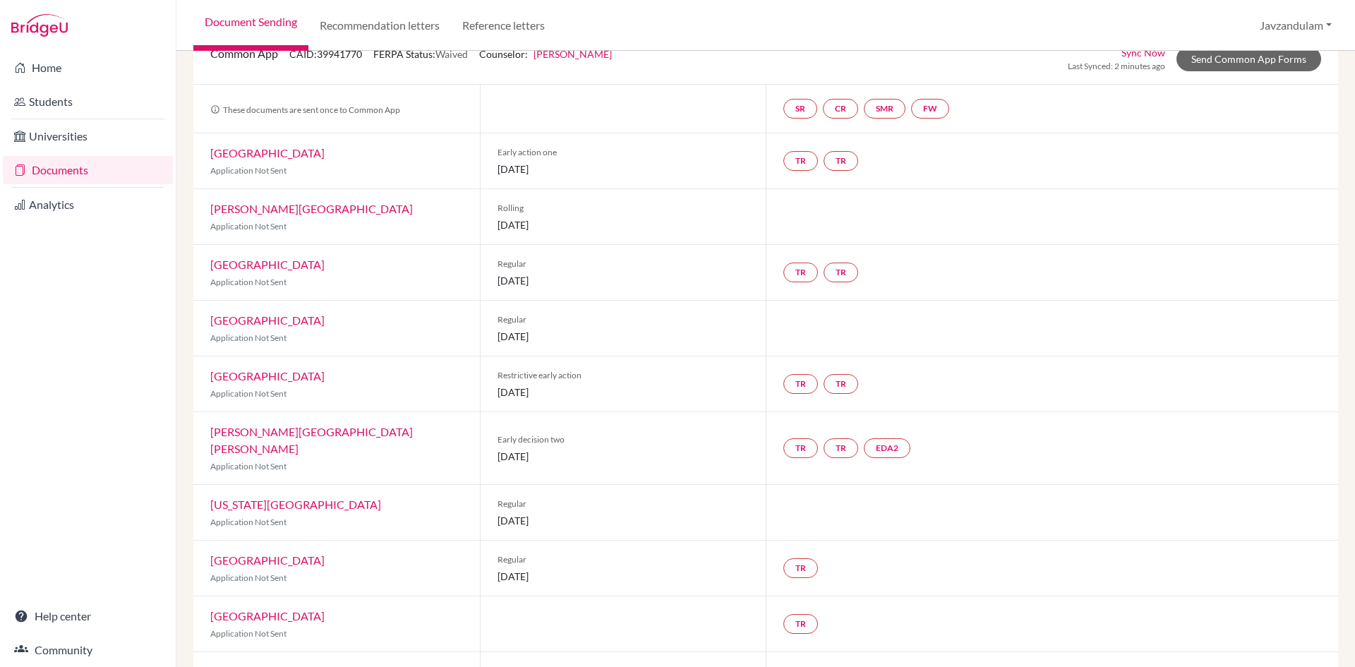
scroll to position [81, 0]
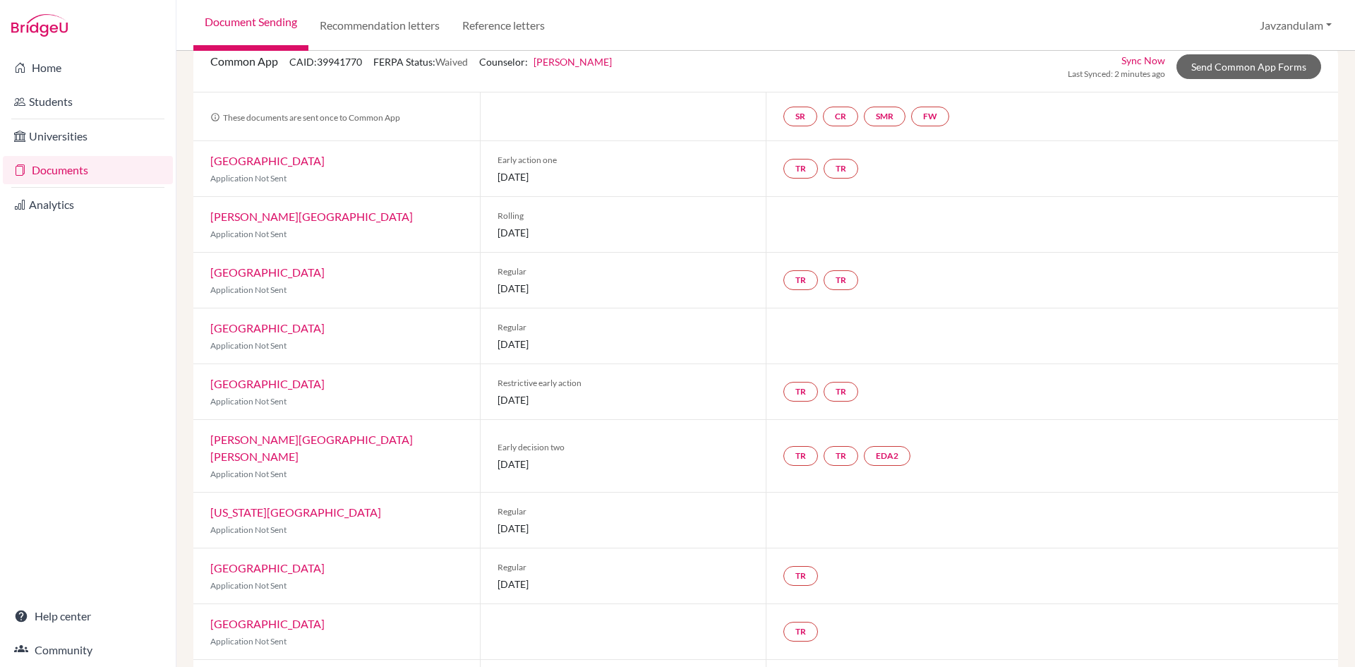
drag, startPoint x: 573, startPoint y: 452, endPoint x: 489, endPoint y: 436, distance: 85.4
click at [489, 436] on div "Early decision two [DATE]" at bounding box center [623, 456] width 287 height 72
drag, startPoint x: 594, startPoint y: 401, endPoint x: 481, endPoint y: 381, distance: 114.7
click at [481, 381] on div "Restrictive early action [DATE]" at bounding box center [623, 391] width 287 height 55
click at [551, 390] on div "Restrictive early action [DATE]" at bounding box center [623, 391] width 287 height 55
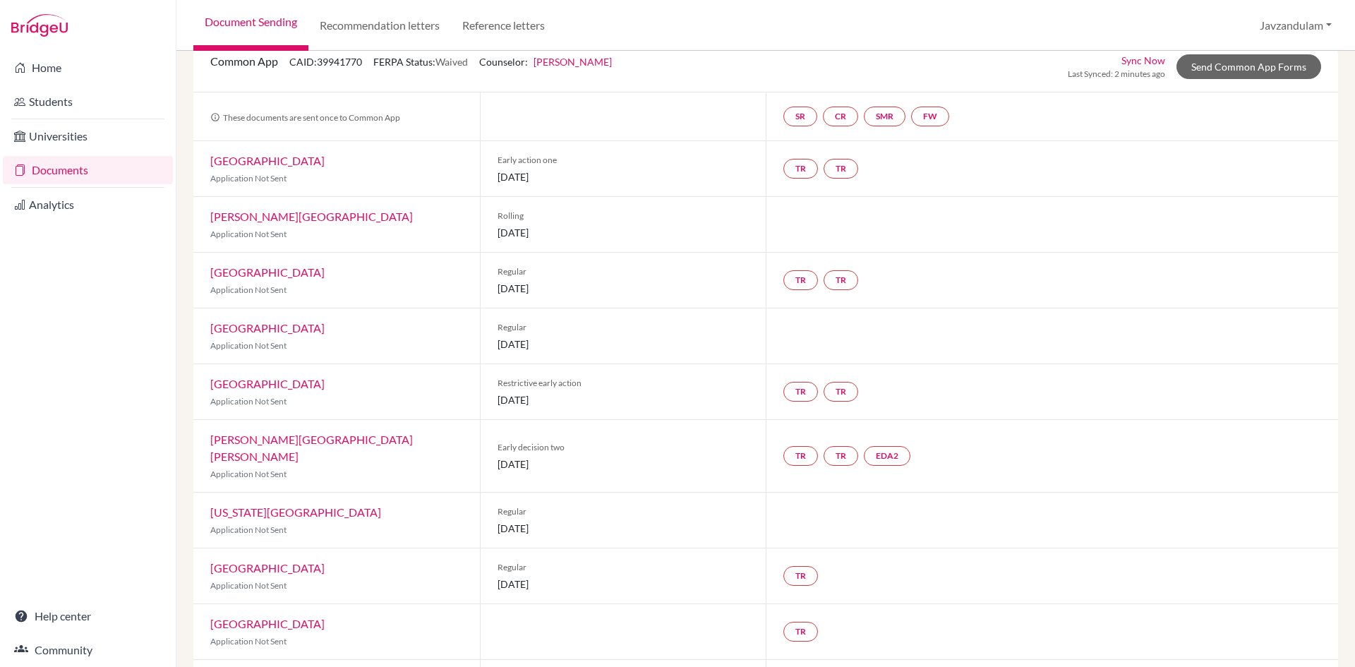
drag, startPoint x: 494, startPoint y: 384, endPoint x: 602, endPoint y: 398, distance: 108.9
click at [602, 398] on div "Restrictive early action [DATE]" at bounding box center [623, 391] width 287 height 55
click at [587, 398] on span "[DATE]" at bounding box center [624, 400] width 252 height 15
drag, startPoint x: 541, startPoint y: 171, endPoint x: 494, endPoint y: 155, distance: 49.1
click at [494, 155] on div "Early action one [DATE]" at bounding box center [623, 168] width 287 height 55
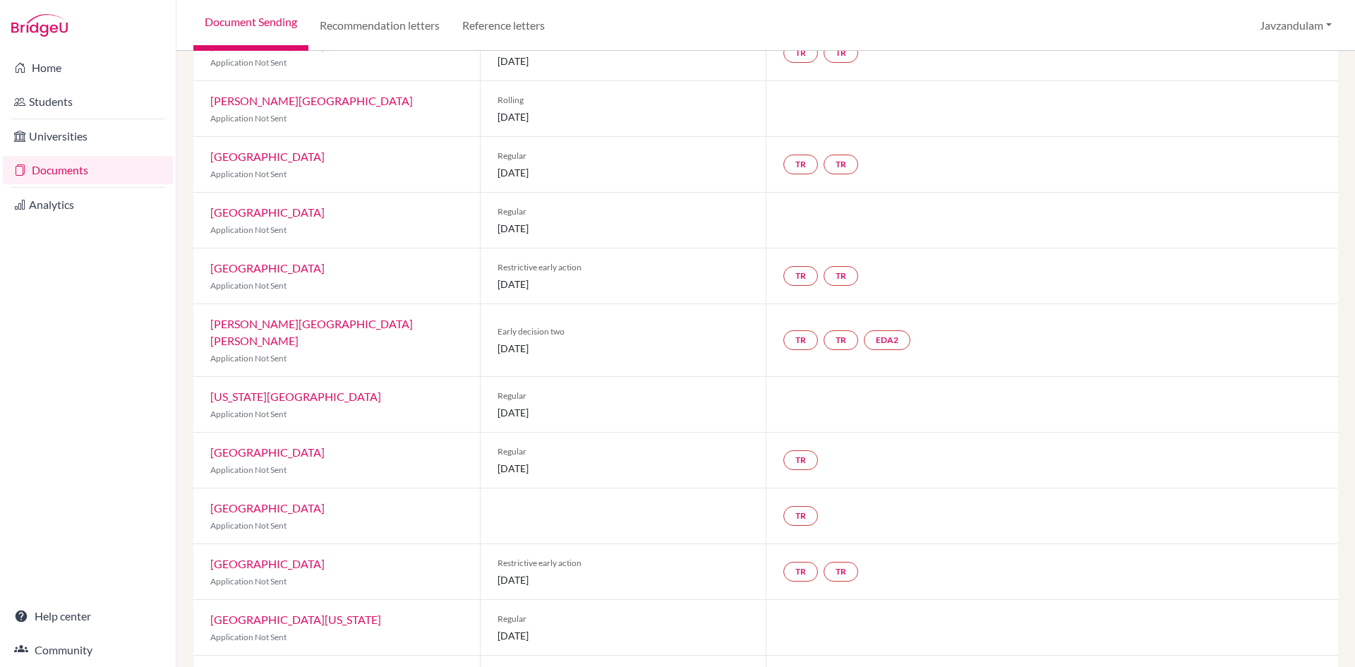
scroll to position [222, 0]
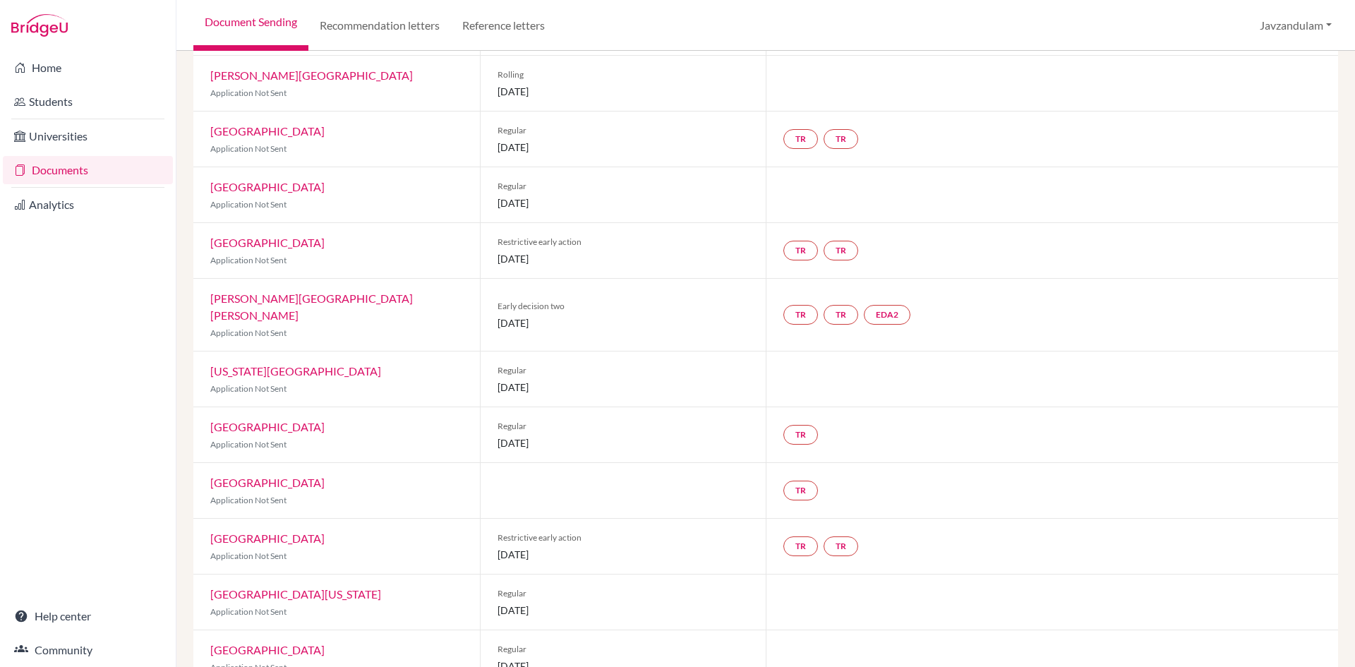
drag, startPoint x: 594, startPoint y: 260, endPoint x: 497, endPoint y: 237, distance: 100.0
click at [497, 237] on div "Restrictive early action [DATE]" at bounding box center [623, 250] width 287 height 55
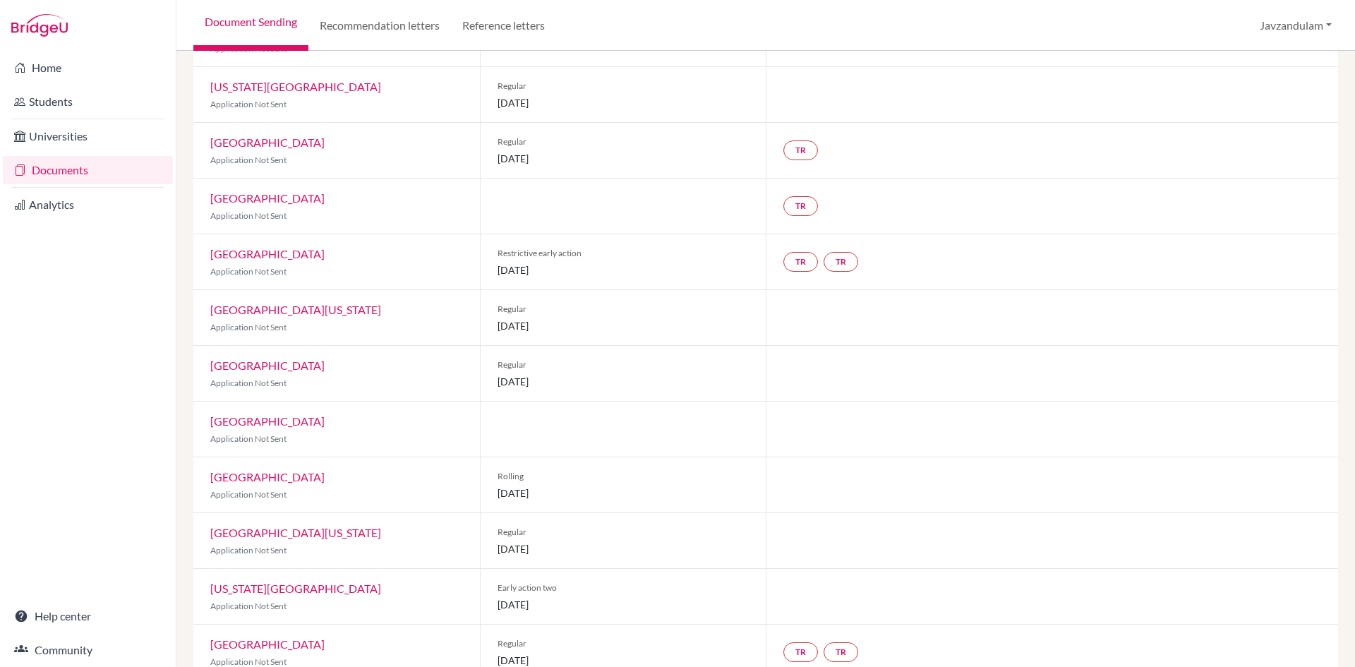
scroll to position [575, 0]
